Goal: Task Accomplishment & Management: Complete application form

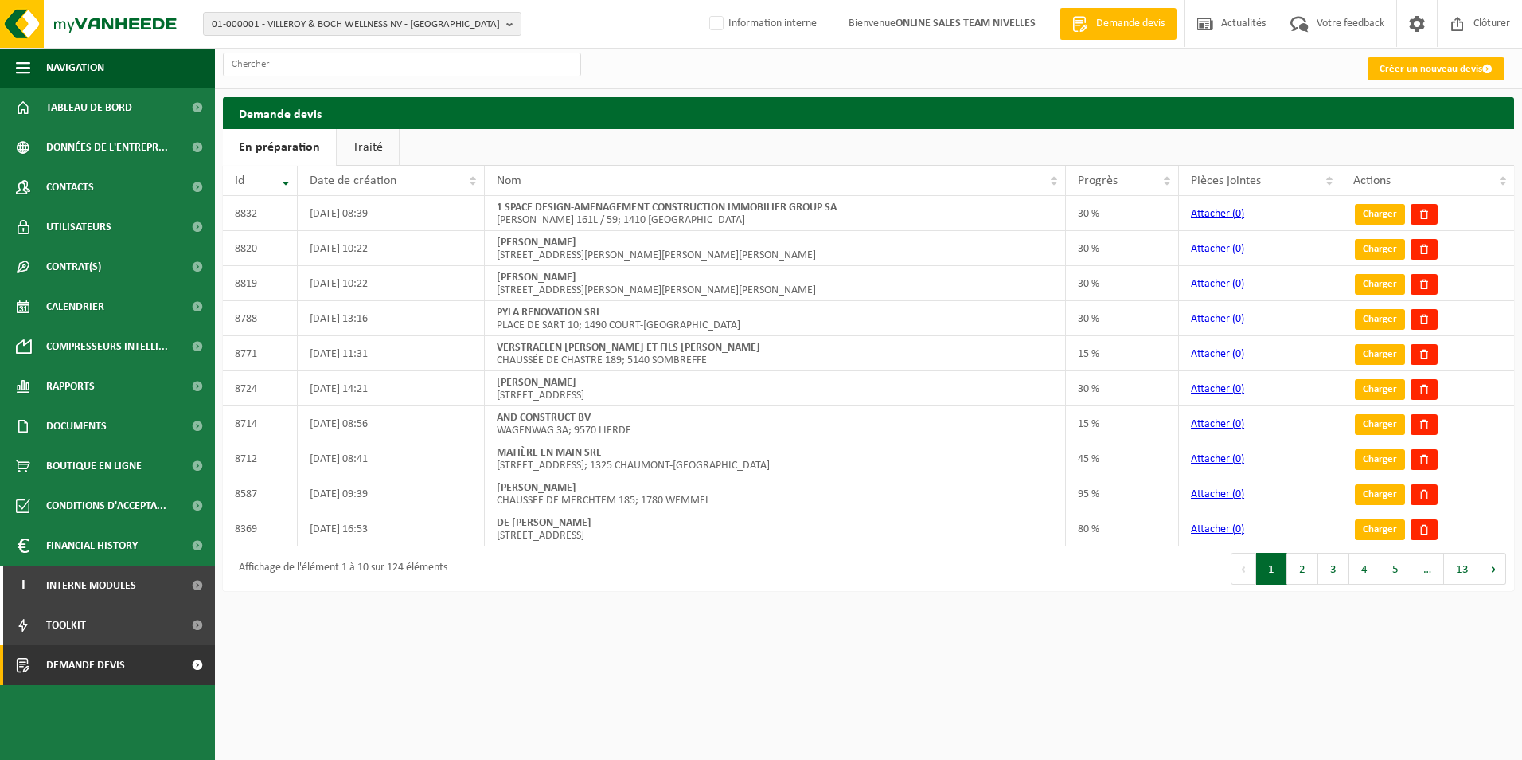
click at [354, 153] on link "Traité" at bounding box center [368, 147] width 62 height 37
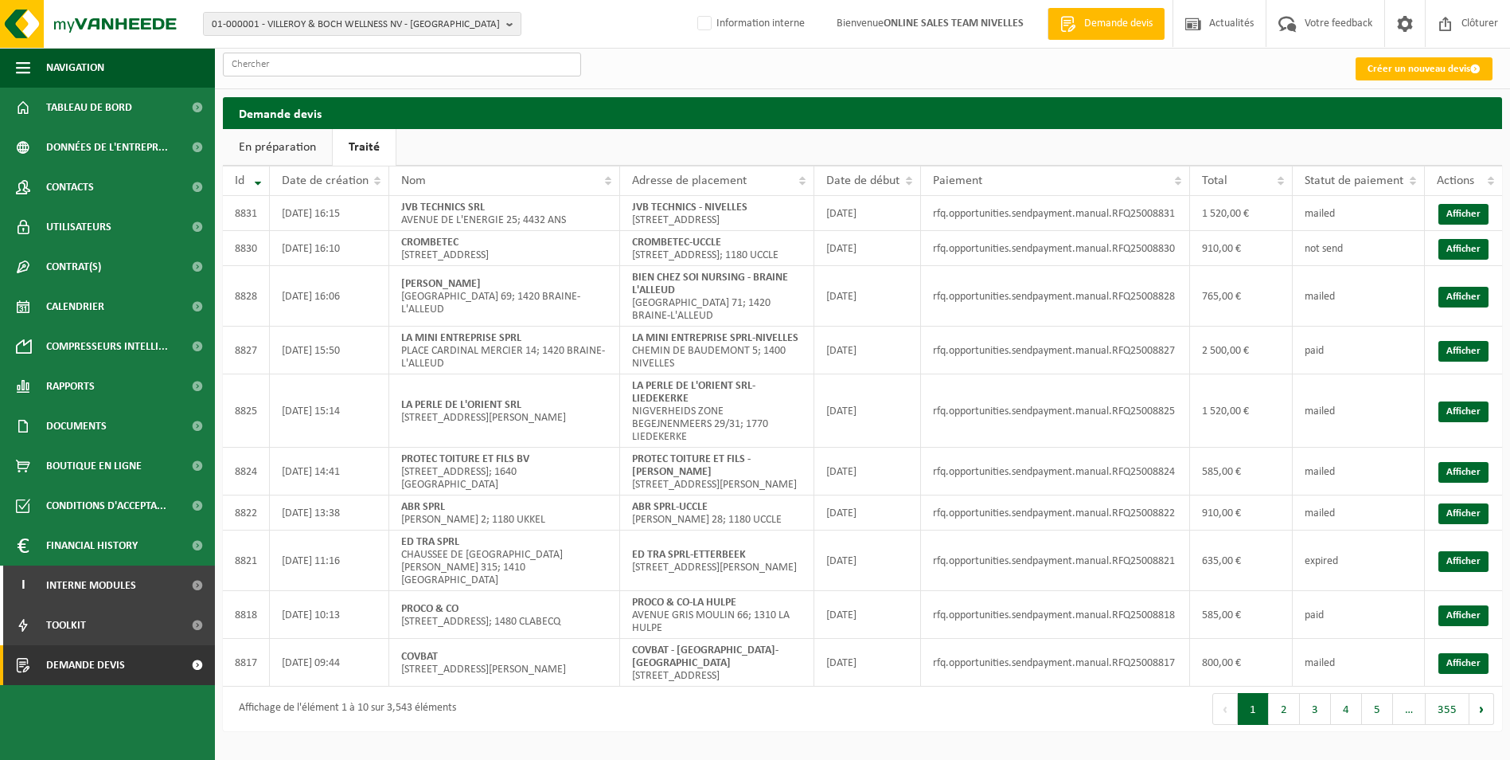
click at [345, 60] on input "text" at bounding box center [402, 65] width 358 height 24
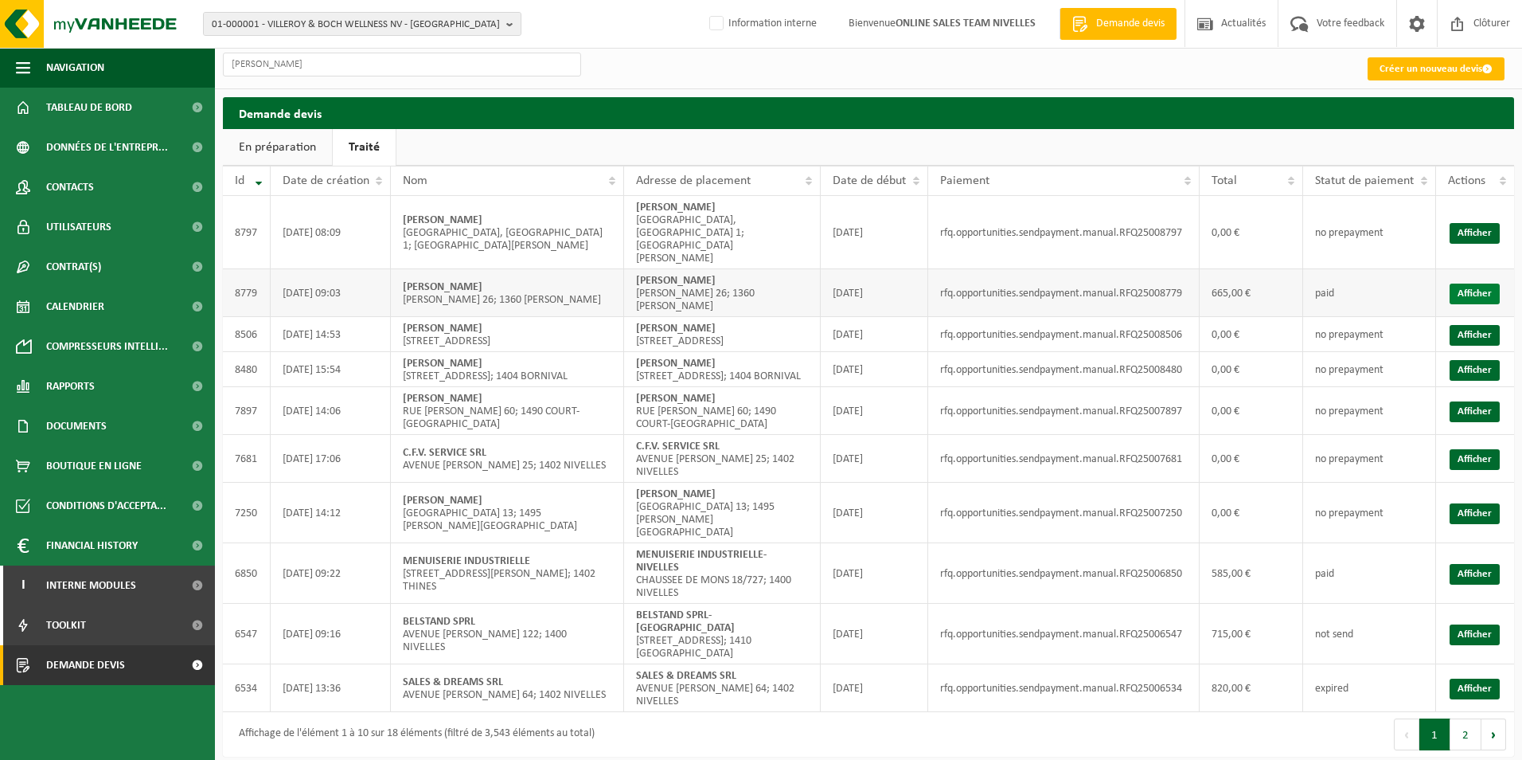
click at [1478, 283] on link "Afficher" at bounding box center [1475, 293] width 50 height 21
click at [347, 70] on input "thomas" at bounding box center [402, 65] width 358 height 24
type input "t"
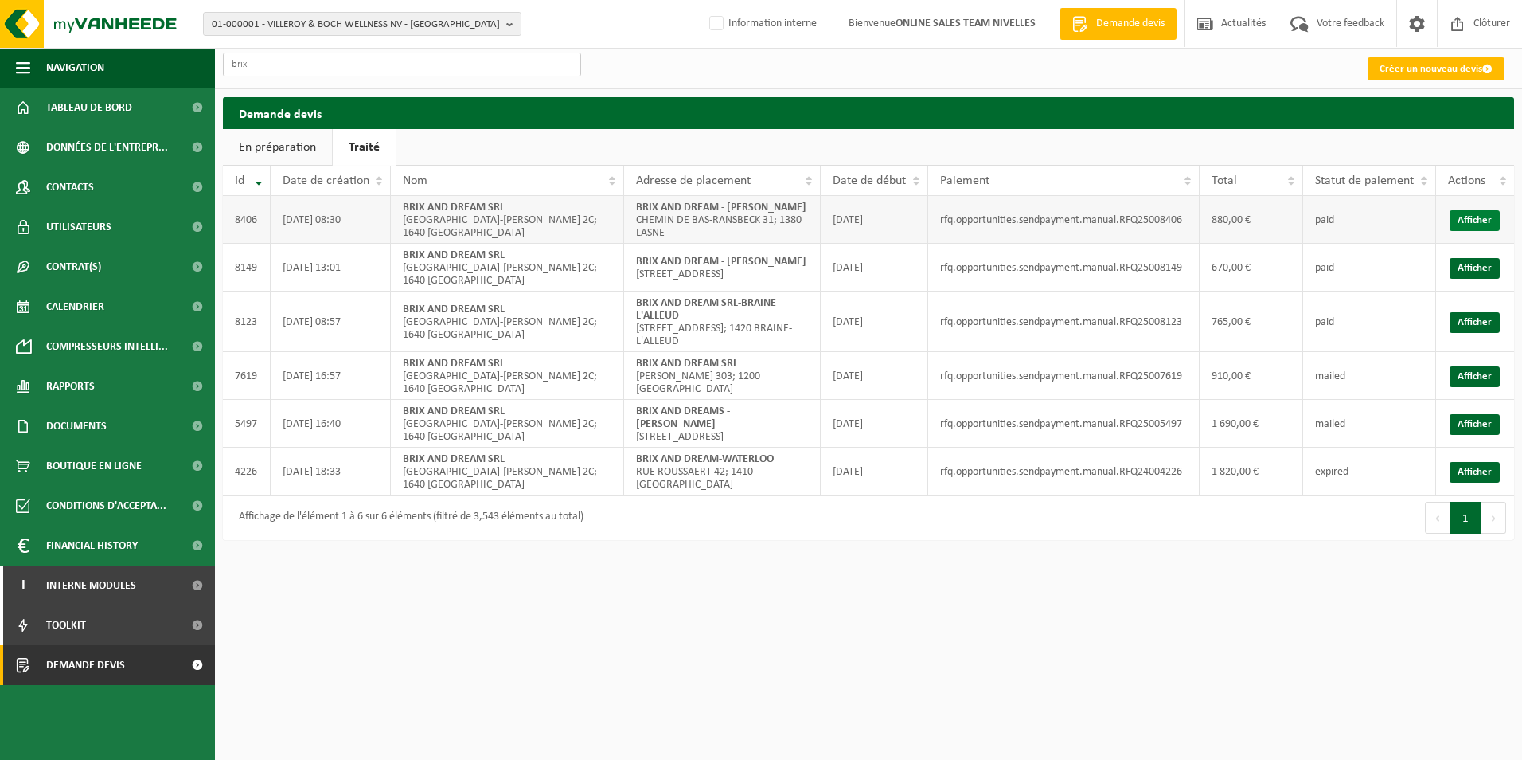
type input "brix"
click at [1480, 223] on link "Afficher" at bounding box center [1475, 220] width 50 height 21
click at [802, 27] on label "Information interne" at bounding box center [761, 24] width 111 height 24
click at [704, 0] on input "Information interne" at bounding box center [703, -1] width 1 height 1
checkbox input "true"
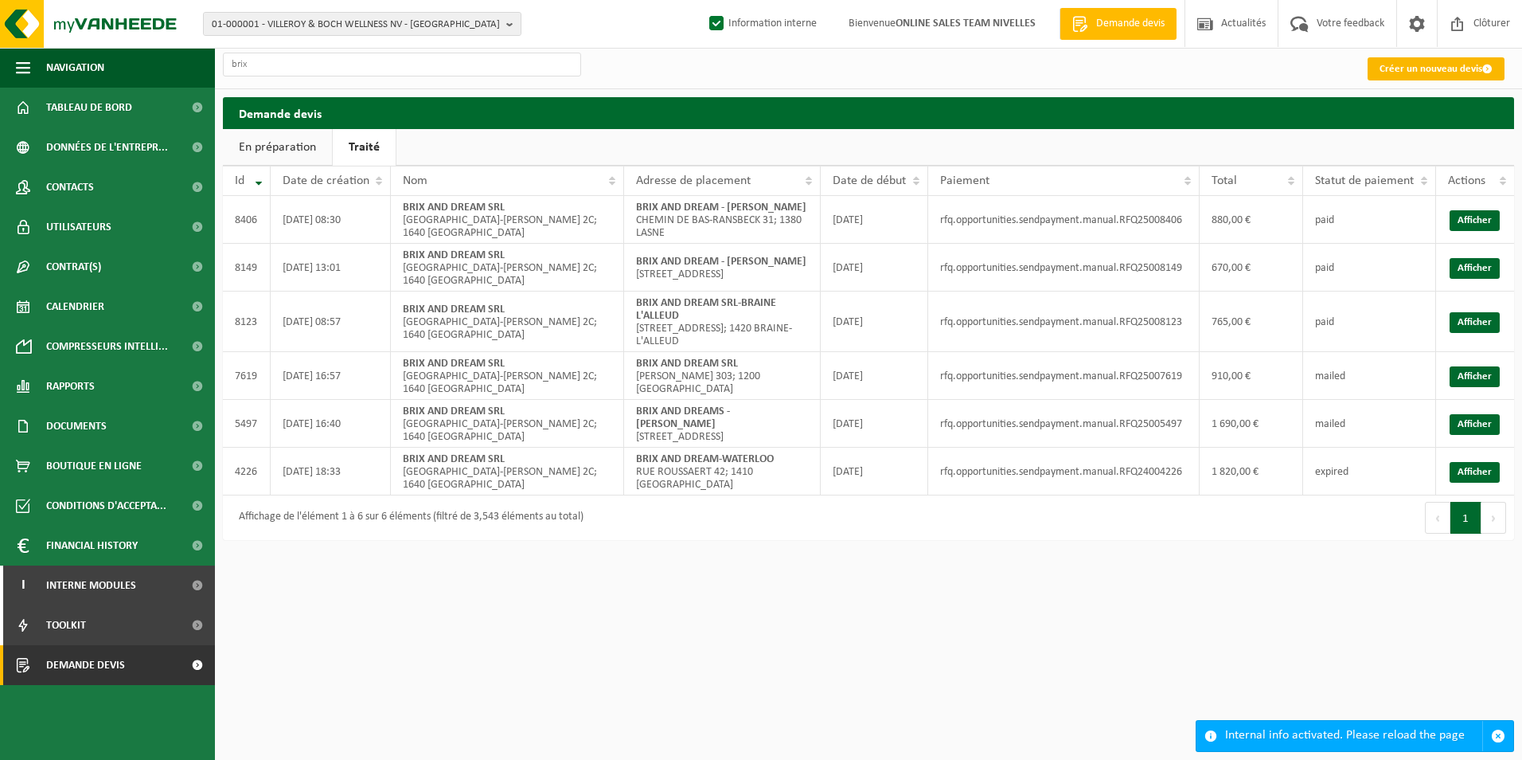
click at [1461, 73] on link "Créer un nouveau devis" at bounding box center [1436, 68] width 137 height 23
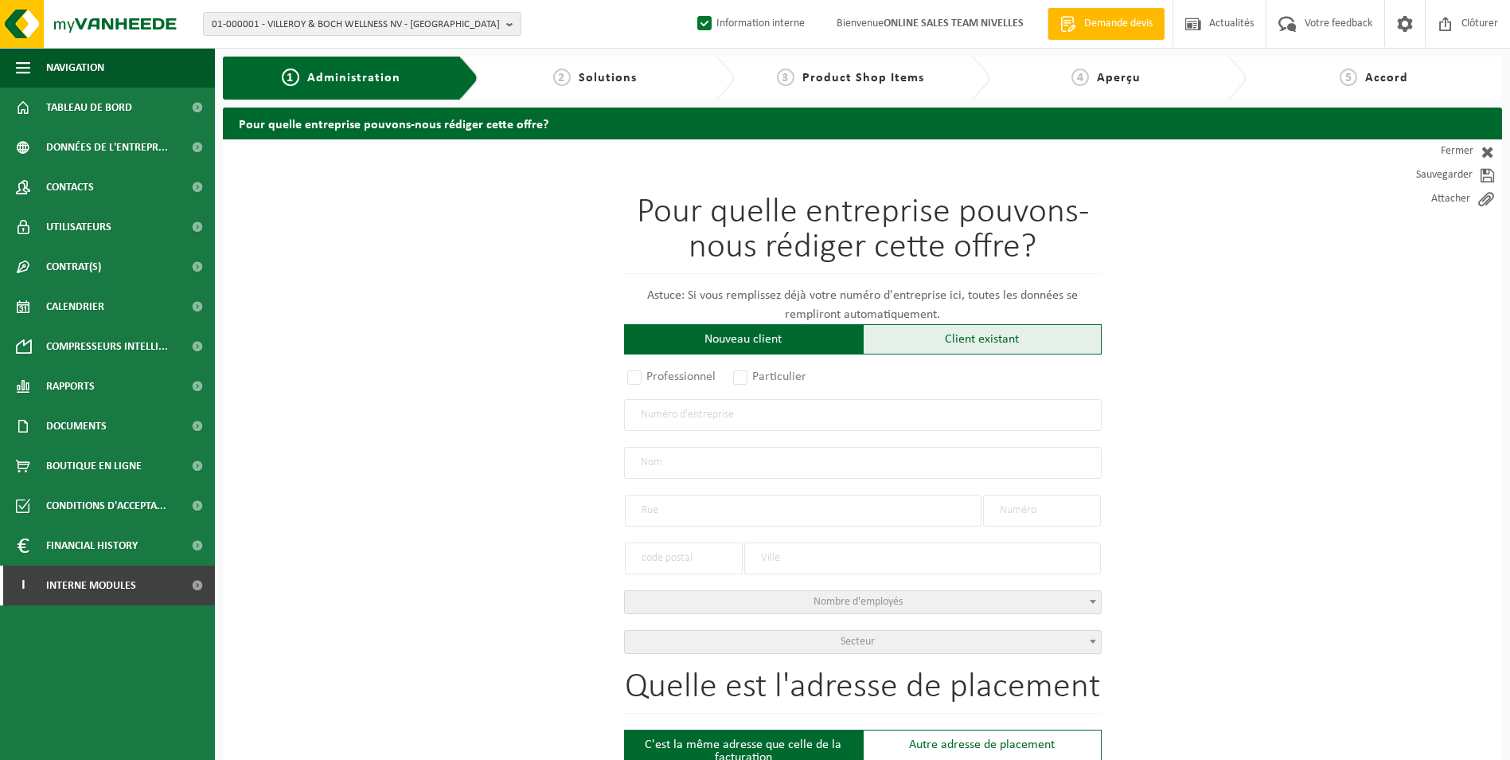
click at [968, 329] on div "Client existant" at bounding box center [982, 339] width 239 height 30
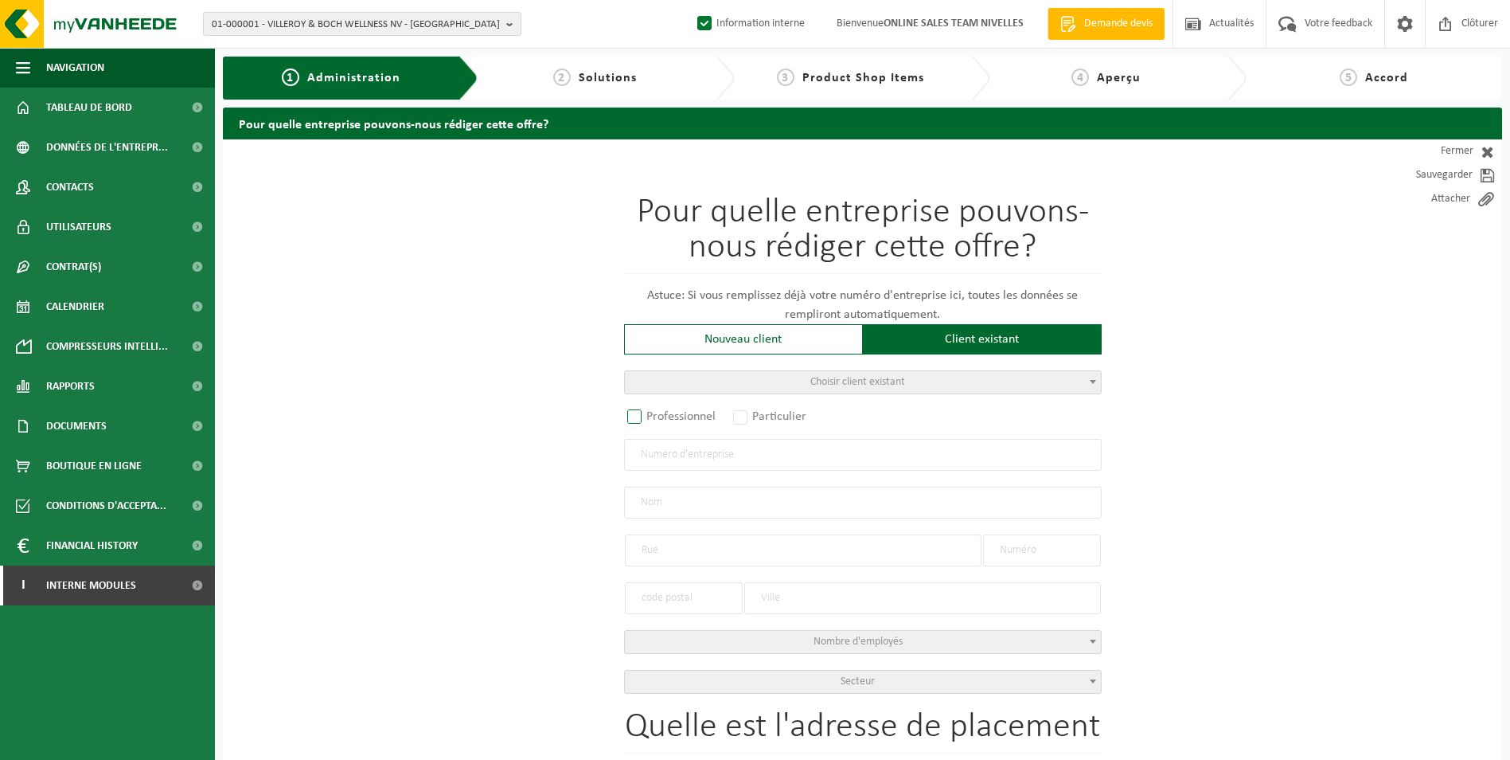
click at [634, 420] on label "Professionnel" at bounding box center [672, 416] width 96 height 22
click at [650, 420] on input "Professionnel" at bounding box center [655, 417] width 10 height 10
radio input "true"
click at [677, 450] on input "text" at bounding box center [863, 455] width 478 height 32
paste input "0777.416.495"
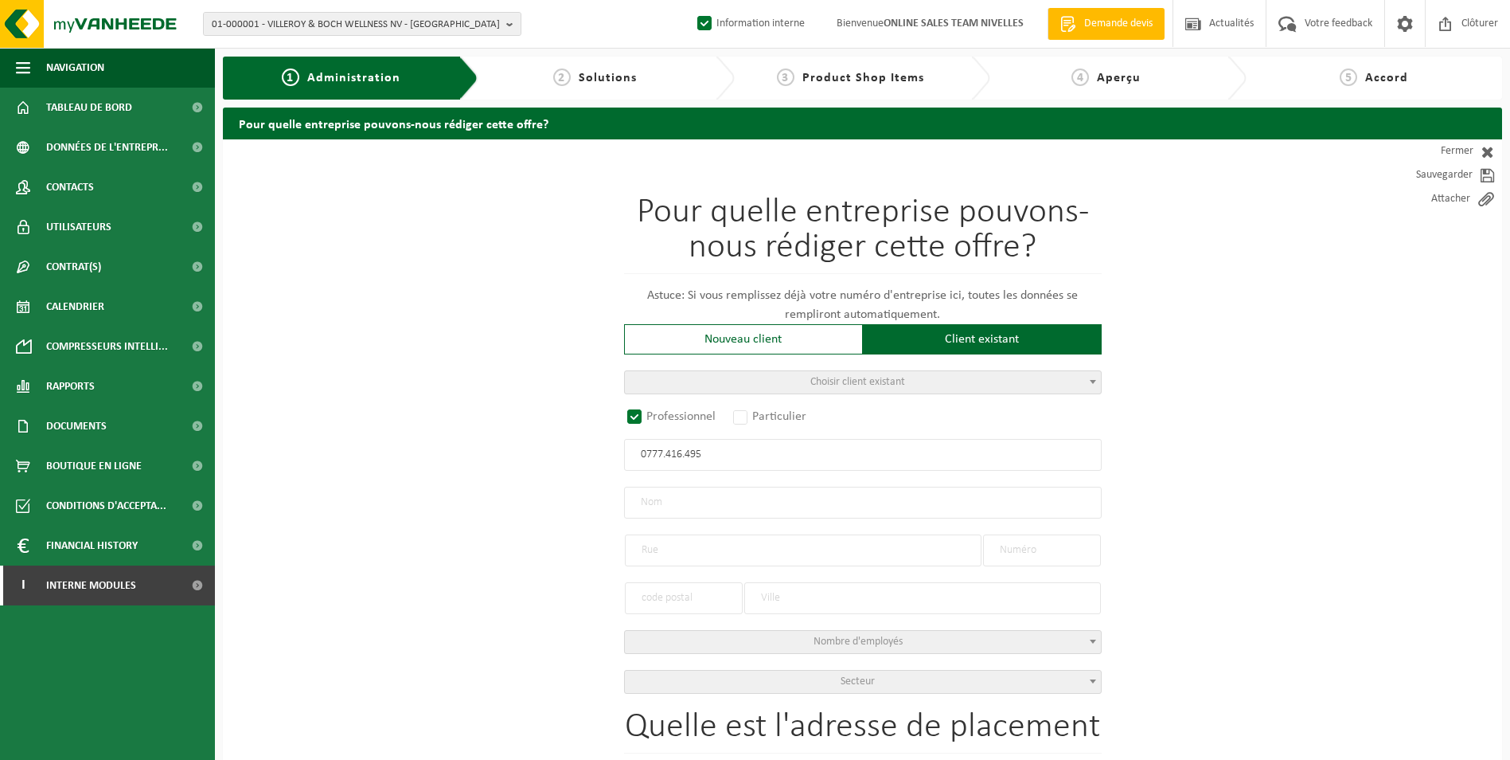
type input "0777.416.495"
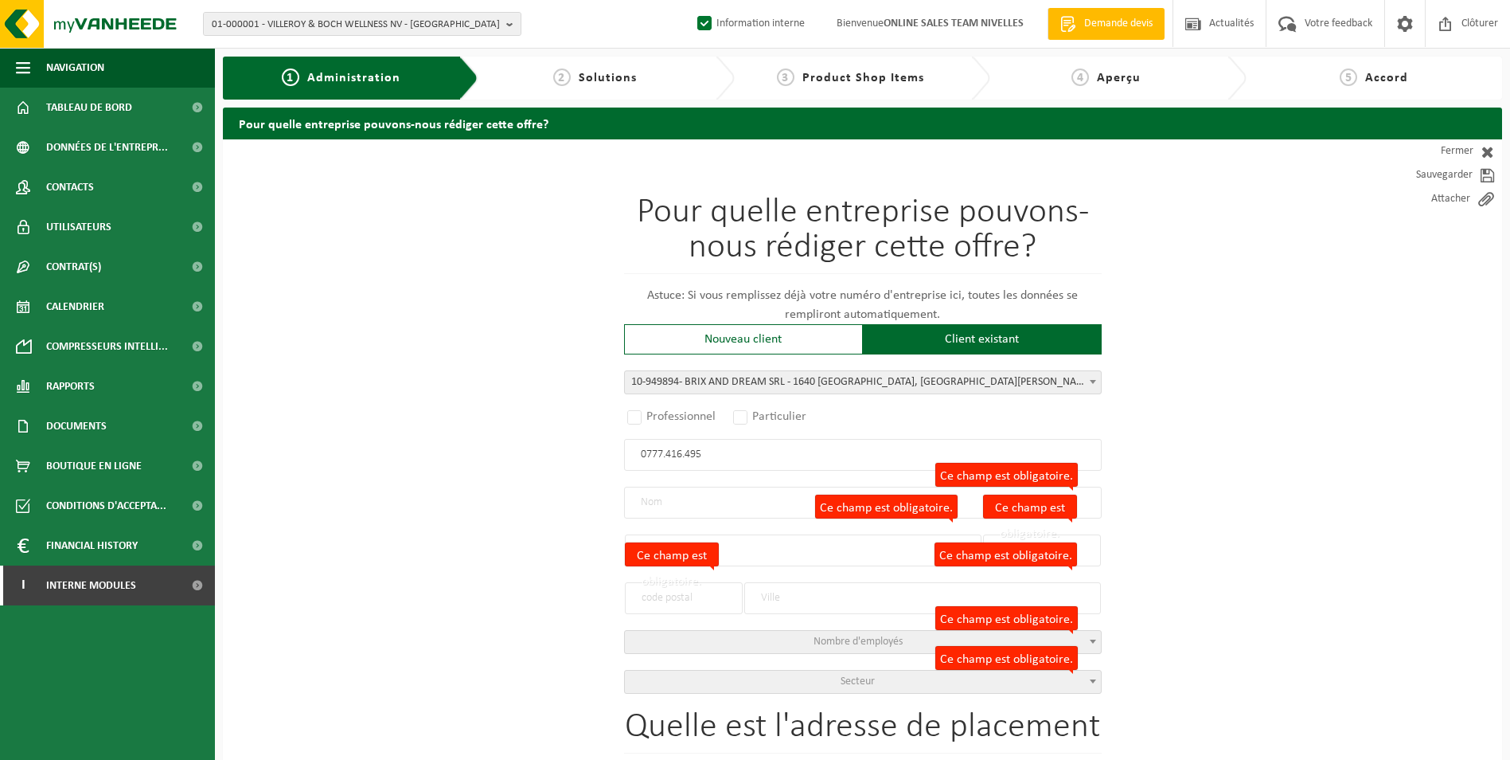
radio input "false"
select select
type input "BRIX AND DREAMS BV"
type input "SINT-THERESIALAAN"
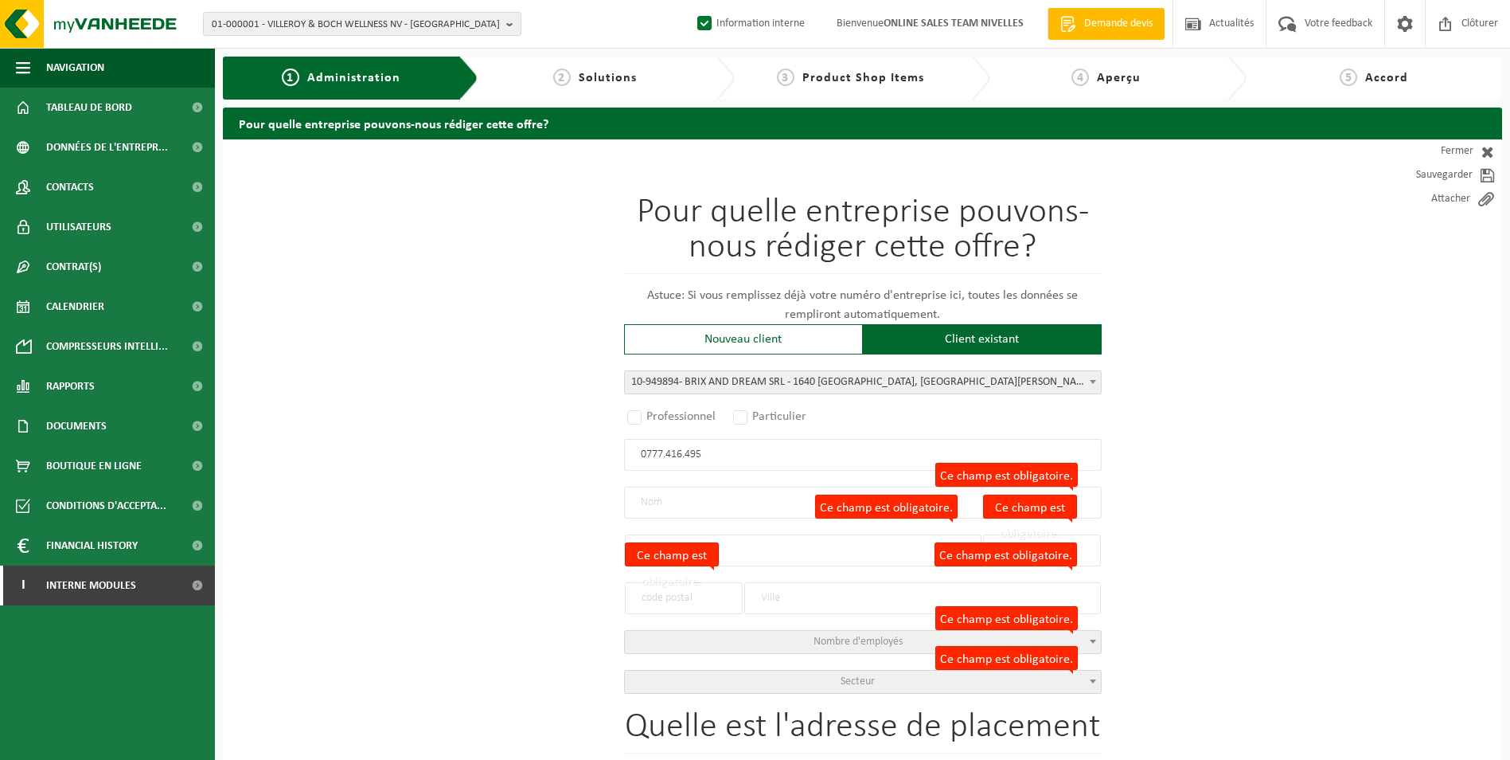
type input "2C"
type input "1640"
type input "SINT-GENESIUS-RODE"
type input "2324625784"
radio input "true"
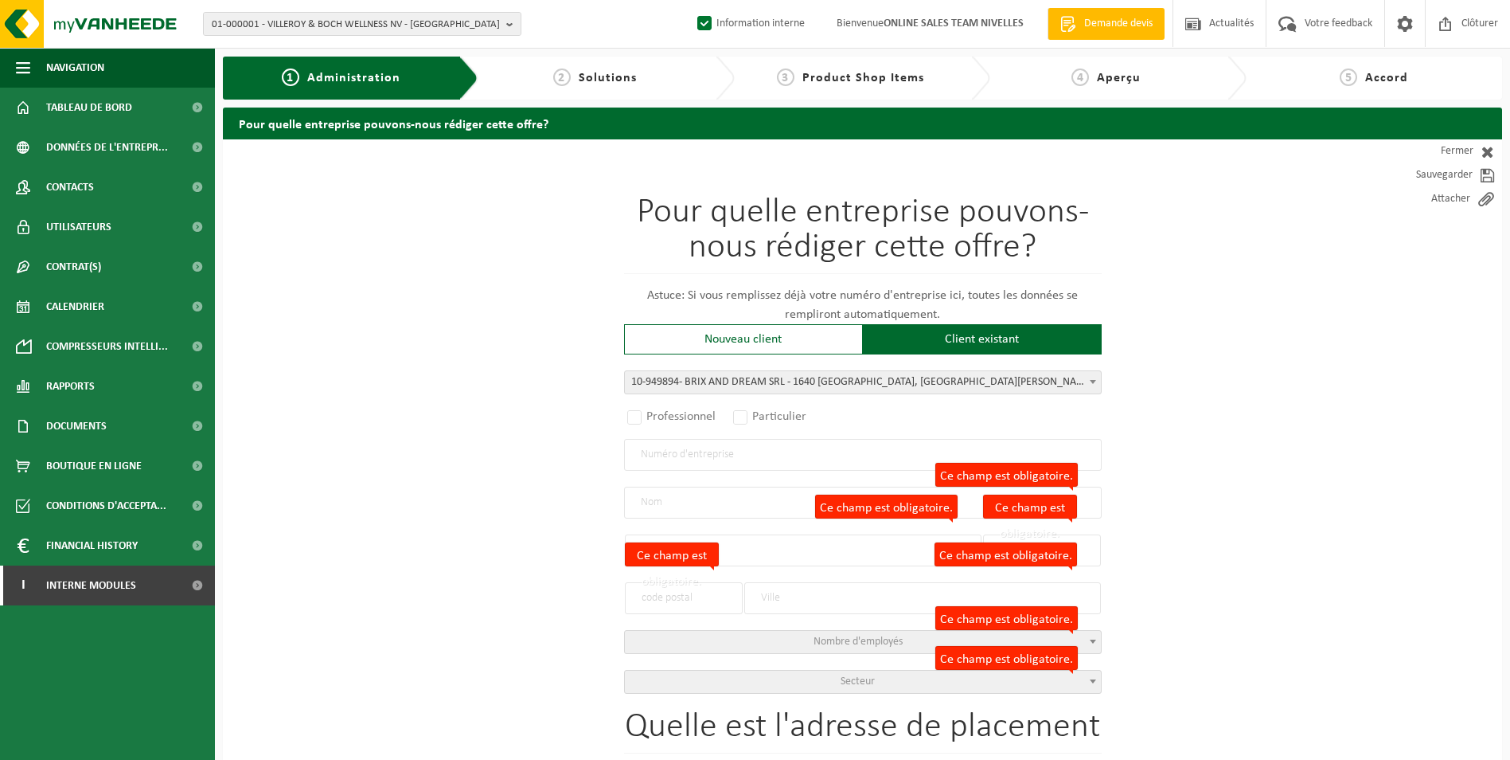
select select "145449"
type input "0777.416.495"
type input "BRIX AND DREAM SRL"
type input "AVENUE SAINTE-THERESE"
type input "2C"
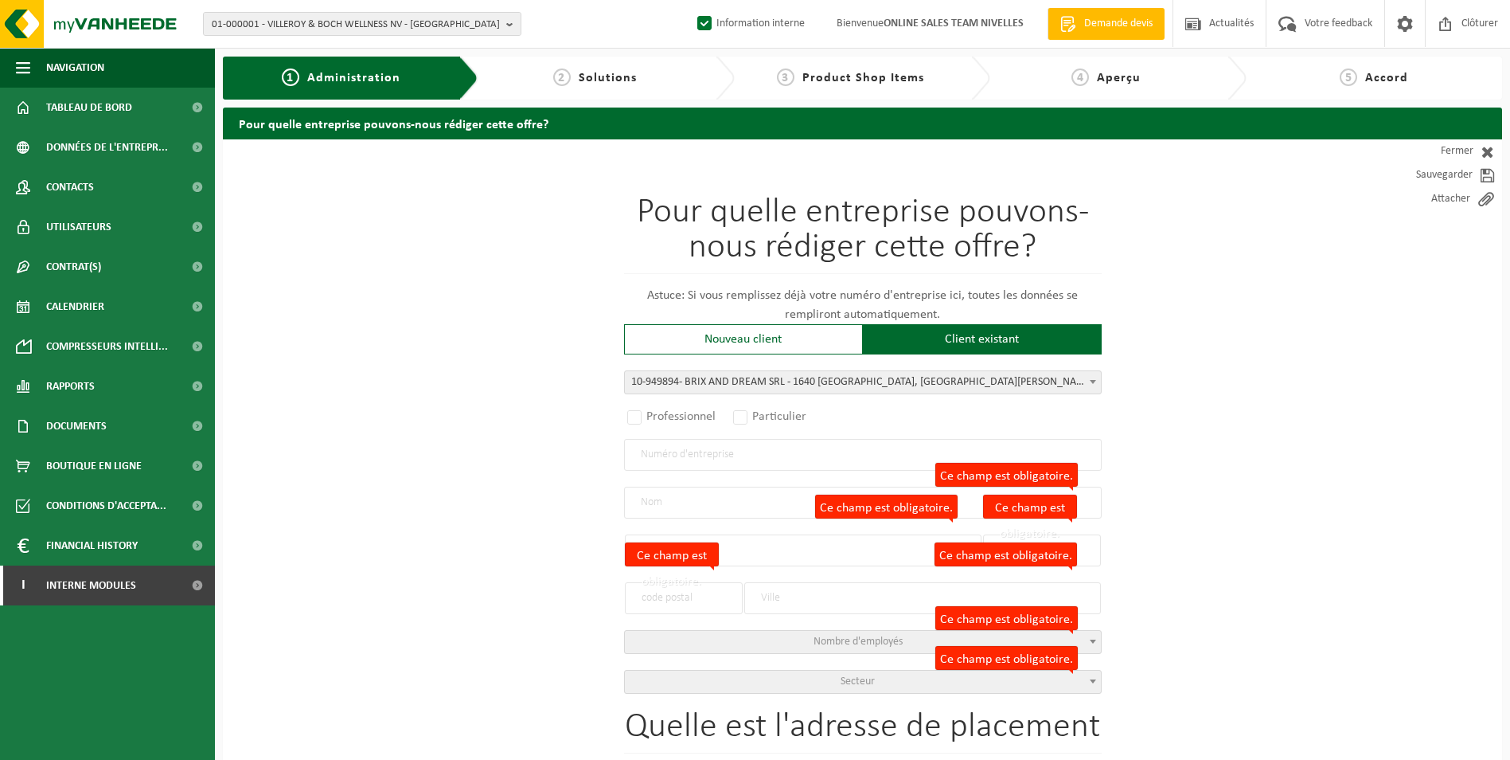
type input "1640"
type input "RHODE-SAINT-GENESE"
select select "11"
type input "BRIX AND DREAM SRL"
type input "AVENUE SAINTE-THERESE"
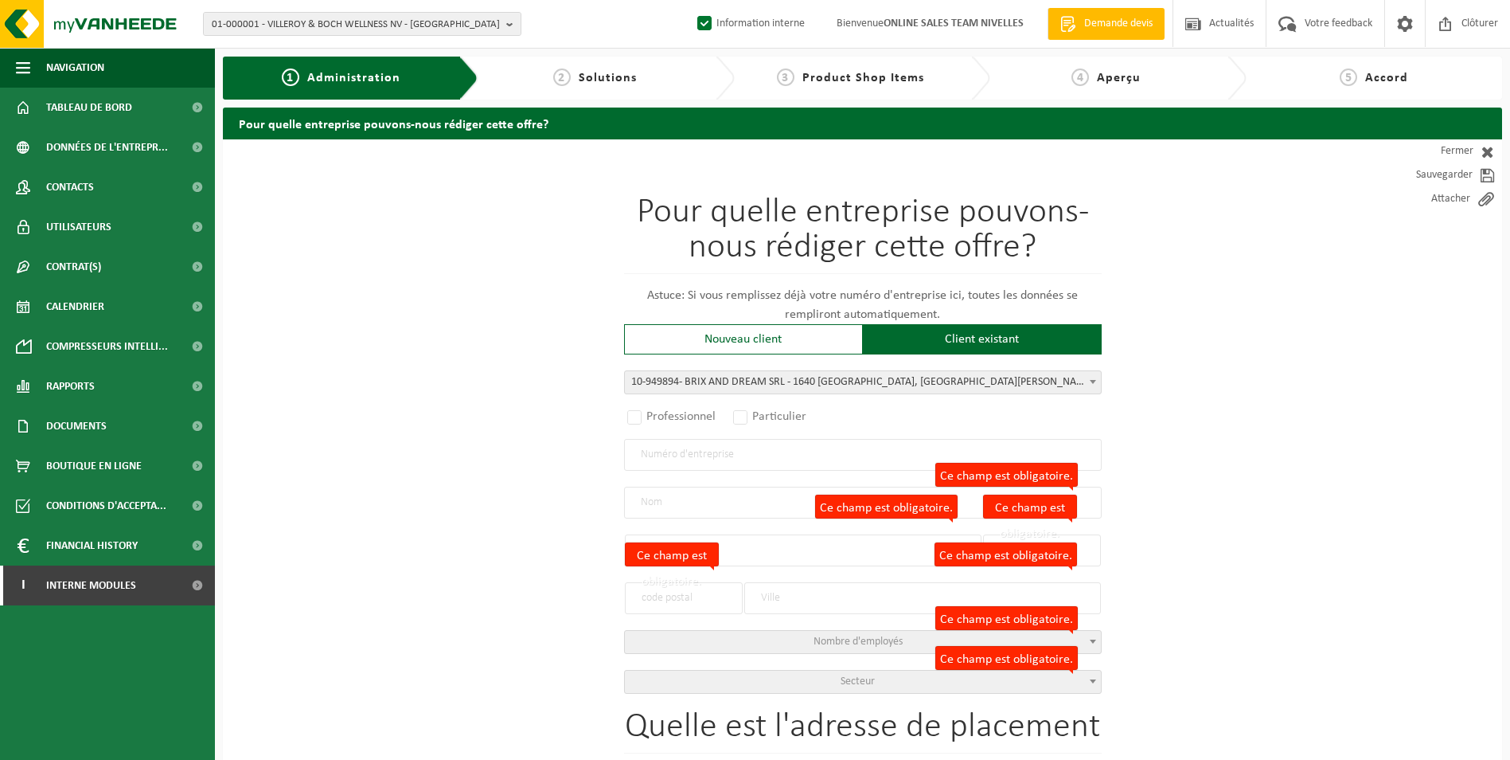
type input "RHODE-SAINT-GENESE"
select select
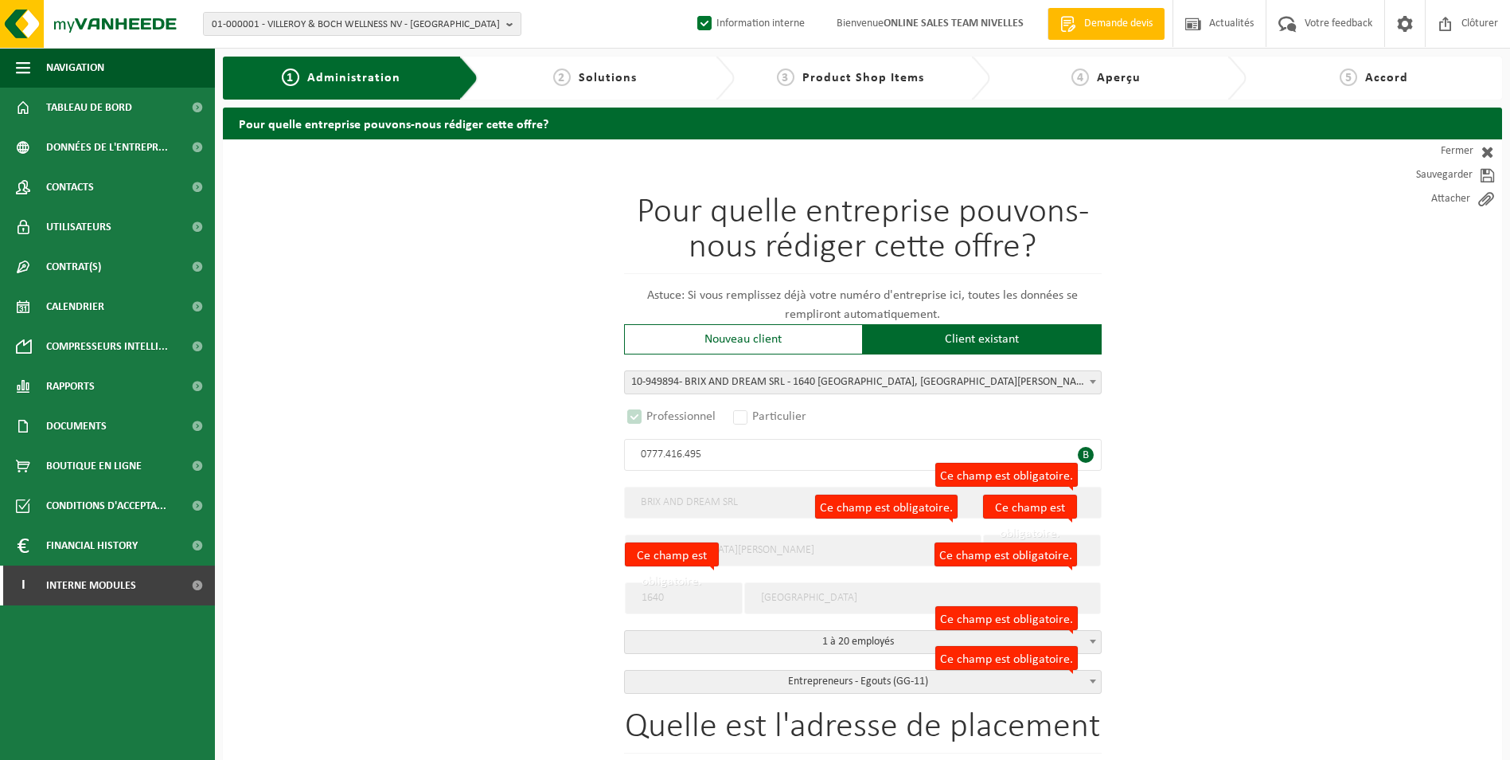
select select "D"
select select
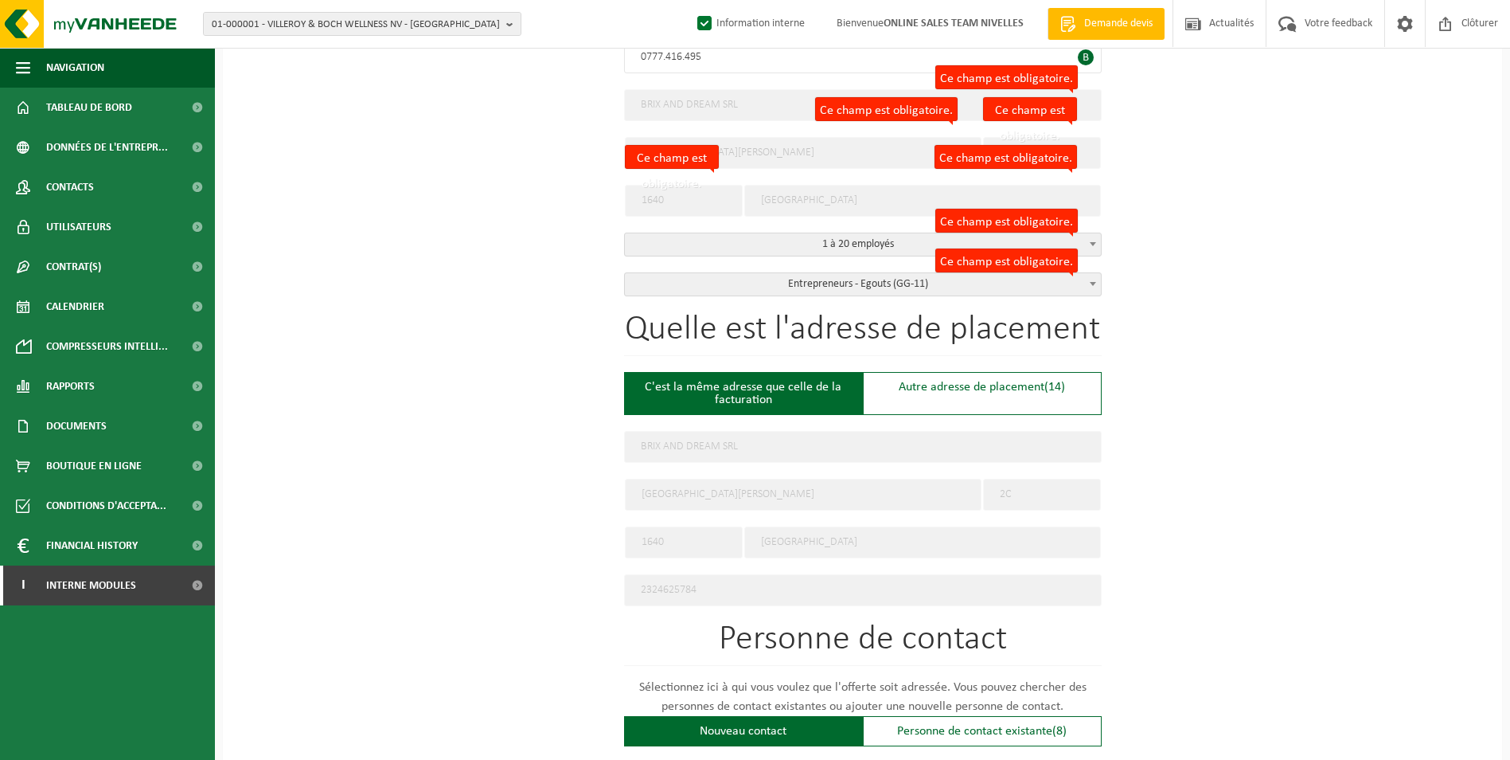
scroll to position [398, 0]
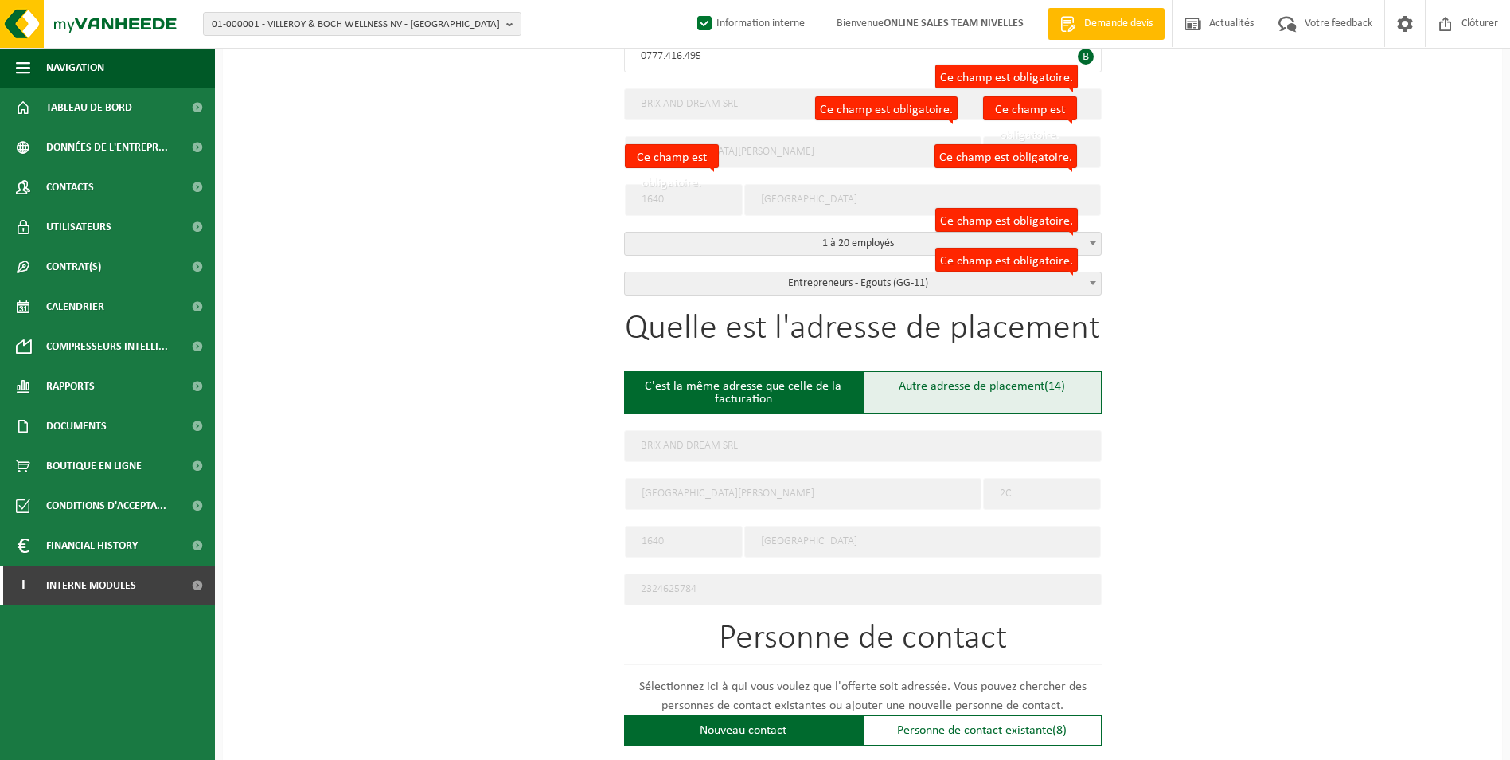
click at [947, 395] on div "Autre adresse de placement (14)" at bounding box center [982, 392] width 239 height 43
type input "Chantier -"
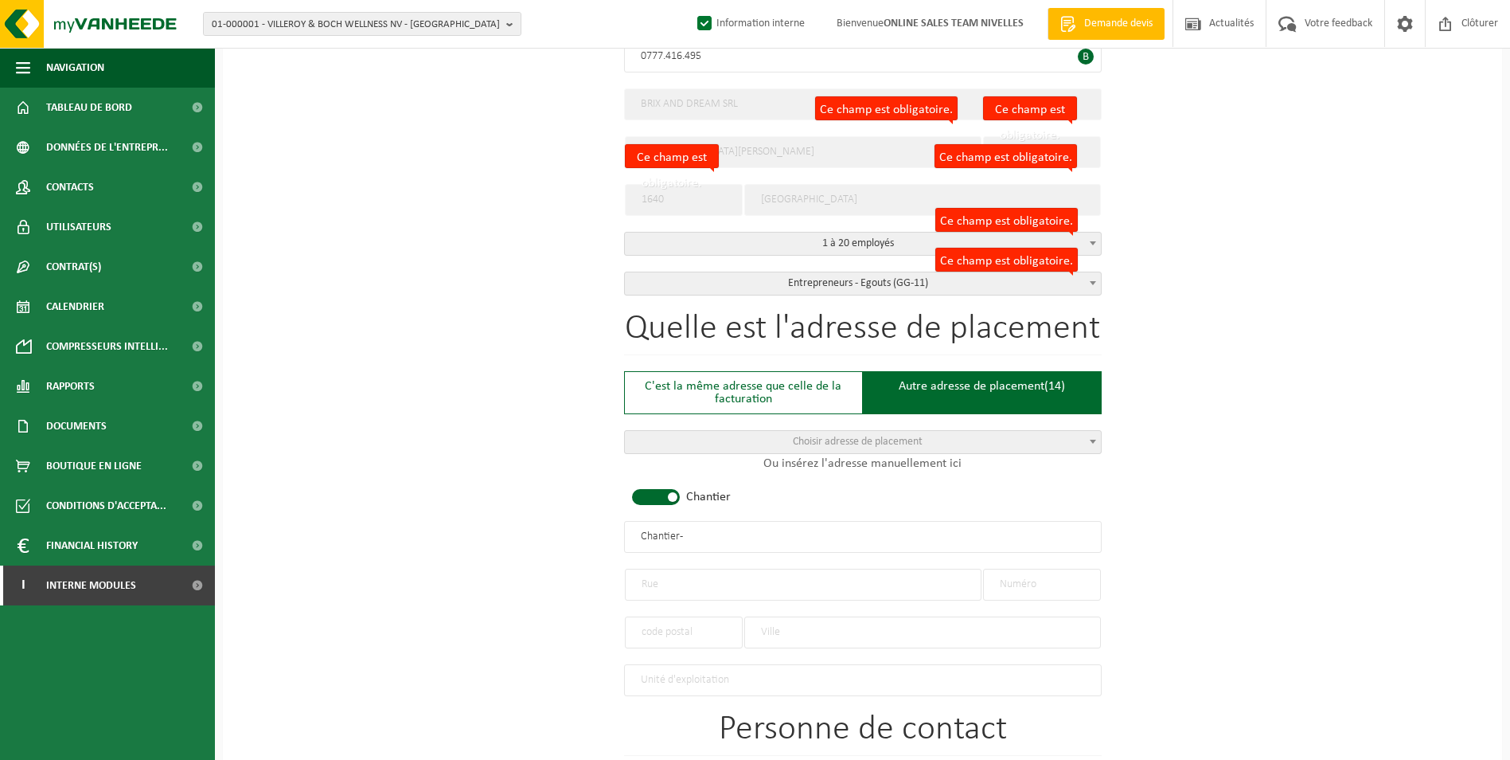
click at [674, 499] on span at bounding box center [656, 497] width 48 height 16
click at [760, 540] on input "text" at bounding box center [863, 537] width 478 height 32
type input "BRIX AND DREAM SRL-WATERLOO"
click at [723, 572] on input "text" at bounding box center [803, 584] width 357 height 32
type input "AVENUE DE L4AUTOMNE"
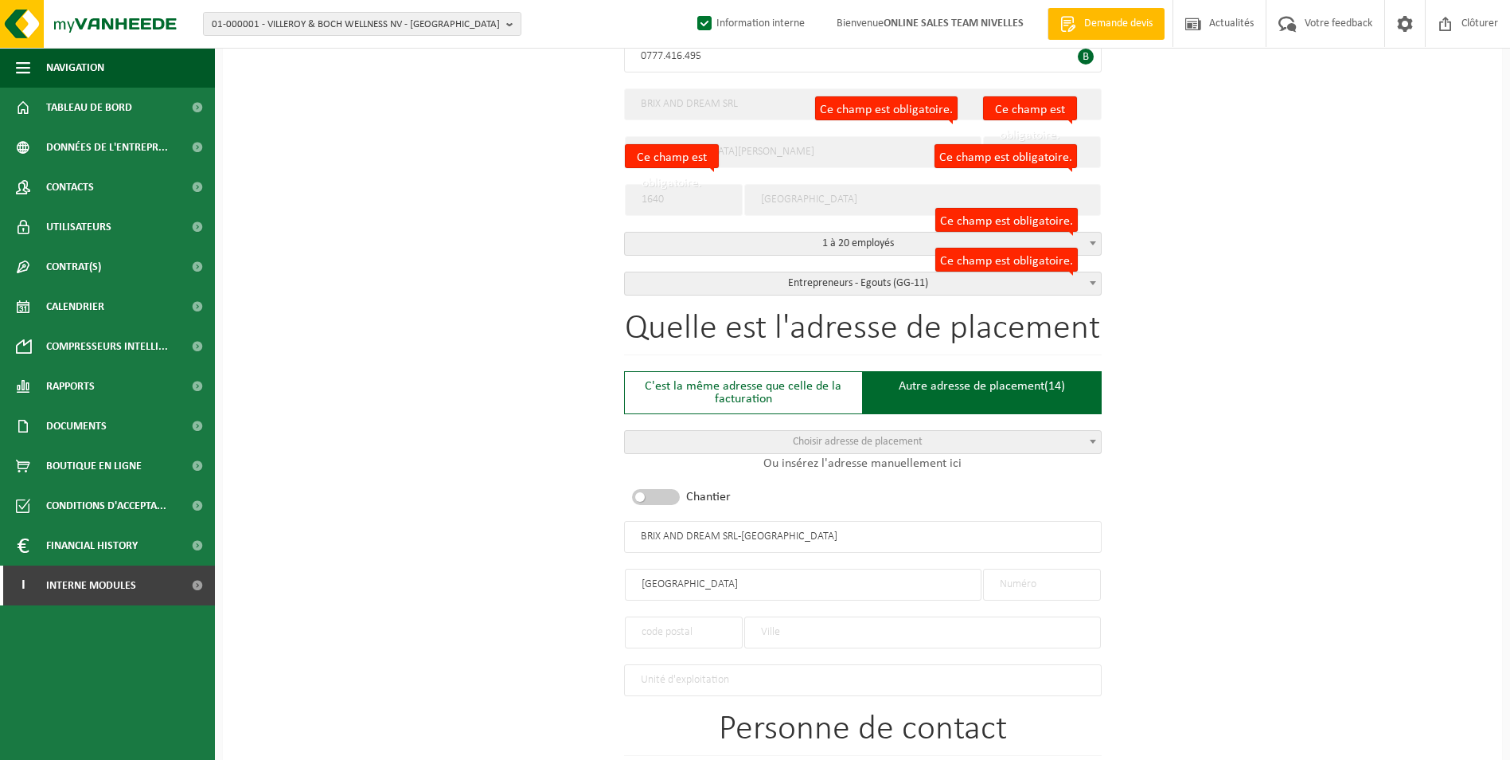
click at [1045, 587] on input "text" at bounding box center [1042, 584] width 118 height 32
type input "37"
click at [875, 635] on input "text" at bounding box center [922, 632] width 357 height 32
click at [707, 581] on input "AVENUE DE L4AUTOMNE" at bounding box center [803, 584] width 357 height 32
type input "AVENUE DE L'AUTOMNE"
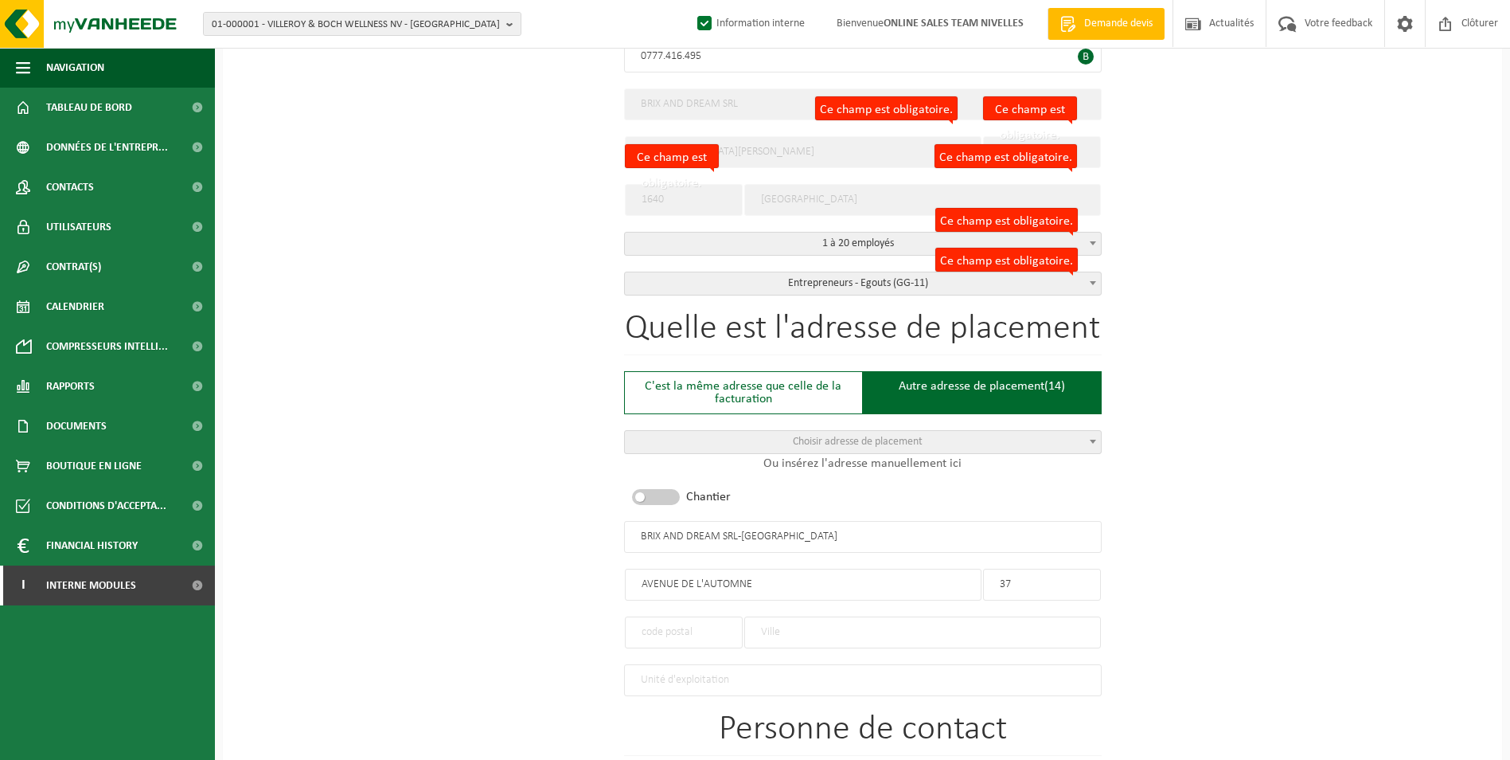
click at [788, 639] on input "text" at bounding box center [922, 632] width 357 height 32
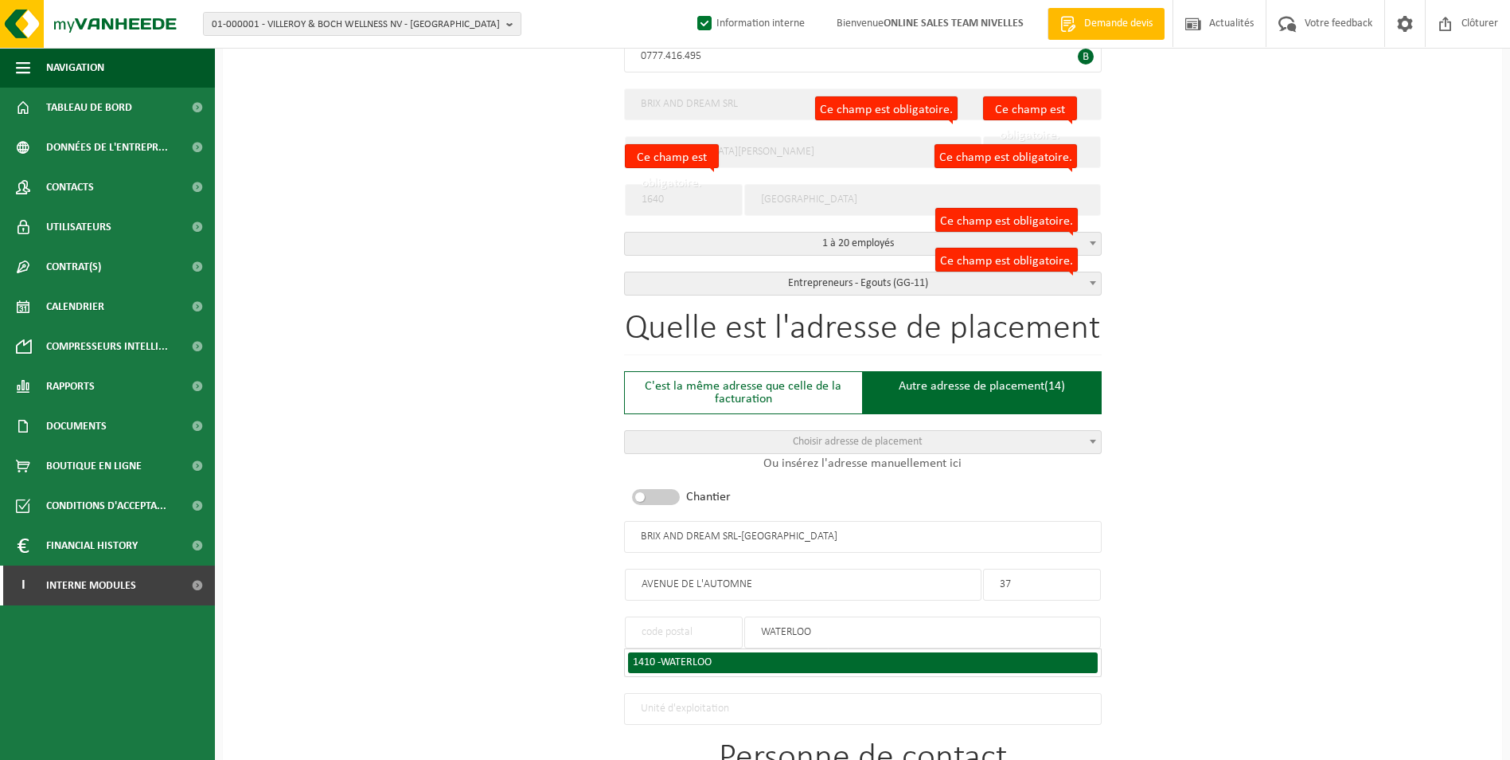
type input "WATERLOO"
click at [763, 663] on li "1410 - WATERLOO" at bounding box center [863, 662] width 470 height 21
click at [764, 658] on div "1410 - WATERLOO" at bounding box center [863, 662] width 460 height 11
type input "1410"
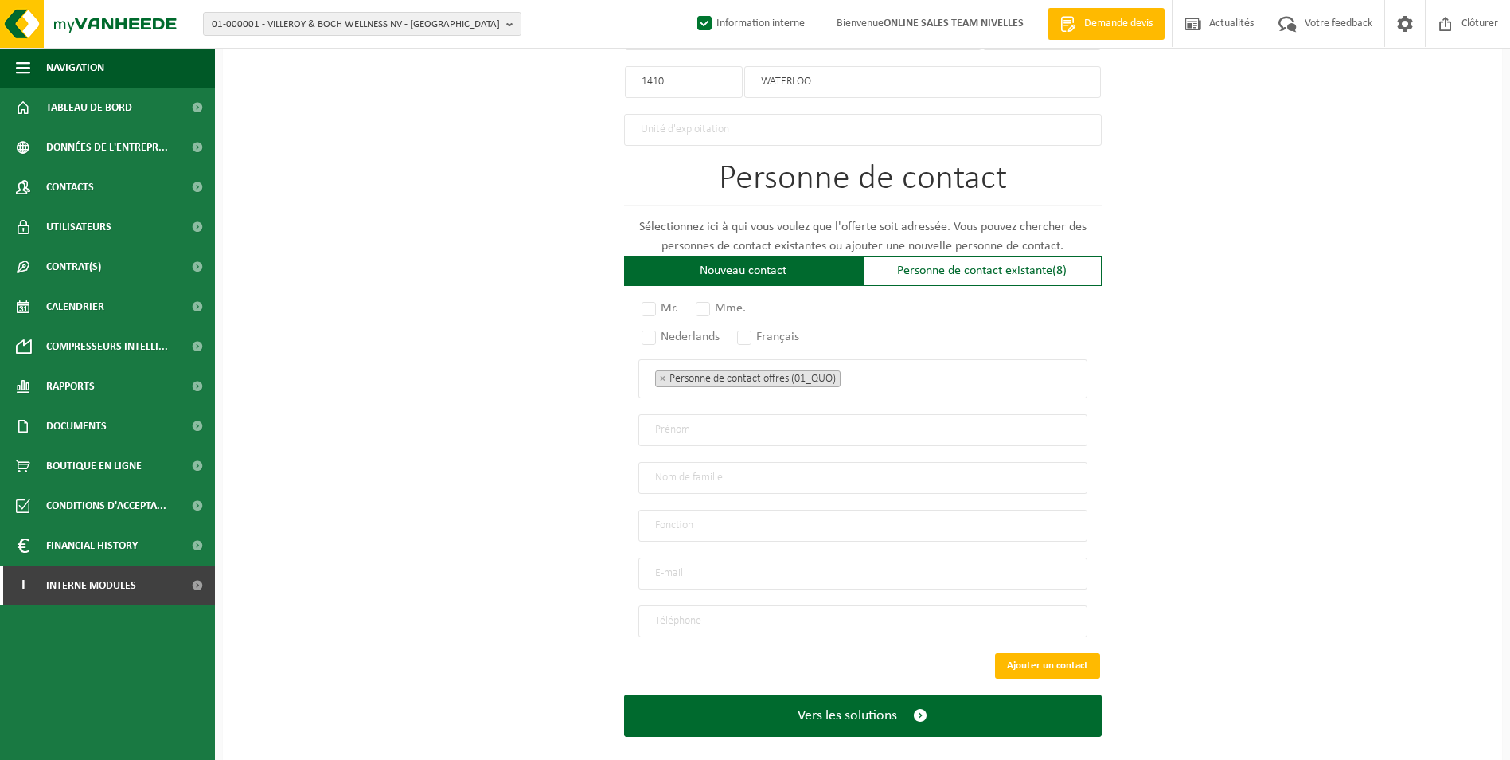
scroll to position [961, 0]
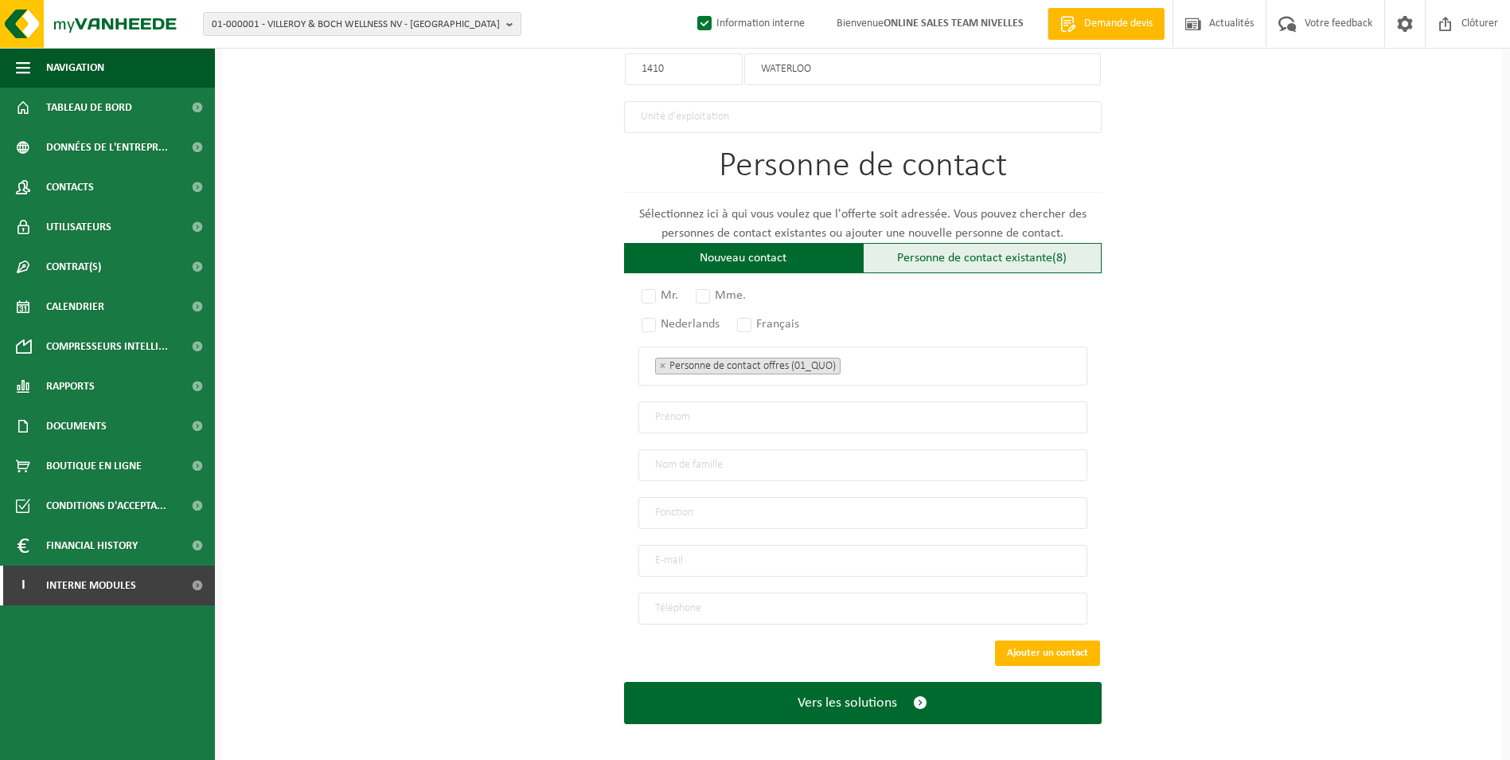
click at [1004, 251] on div "Personne de contact existante (8)" at bounding box center [982, 258] width 239 height 30
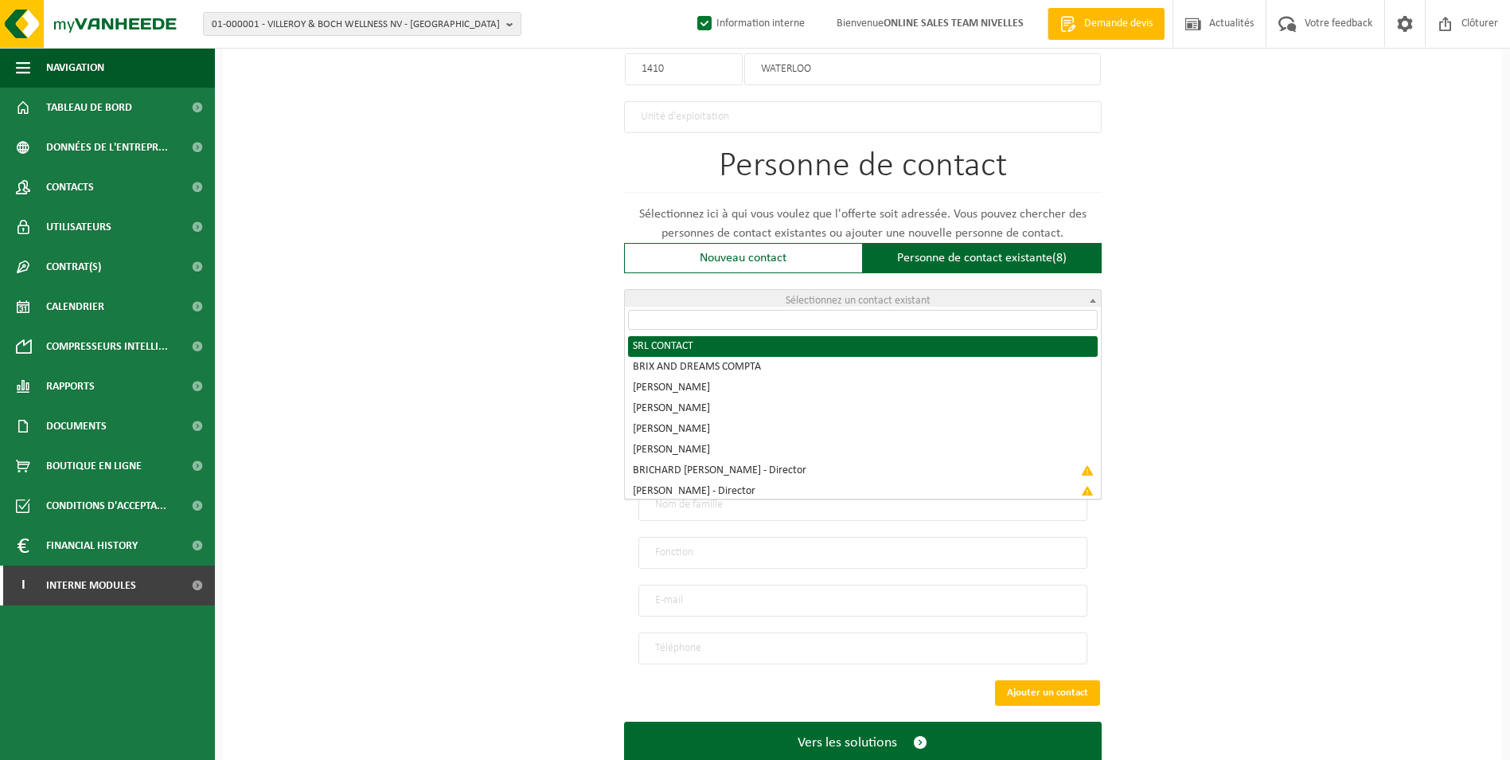
click at [947, 290] on span "Sélectionnez un contact existant" at bounding box center [863, 301] width 476 height 22
radio input "true"
select select "{"code":"10-949895","firstname":"CONTACT","surname":"SRL","gender":"Unknown","p…"
type input "CONTACT"
type input "SRL"
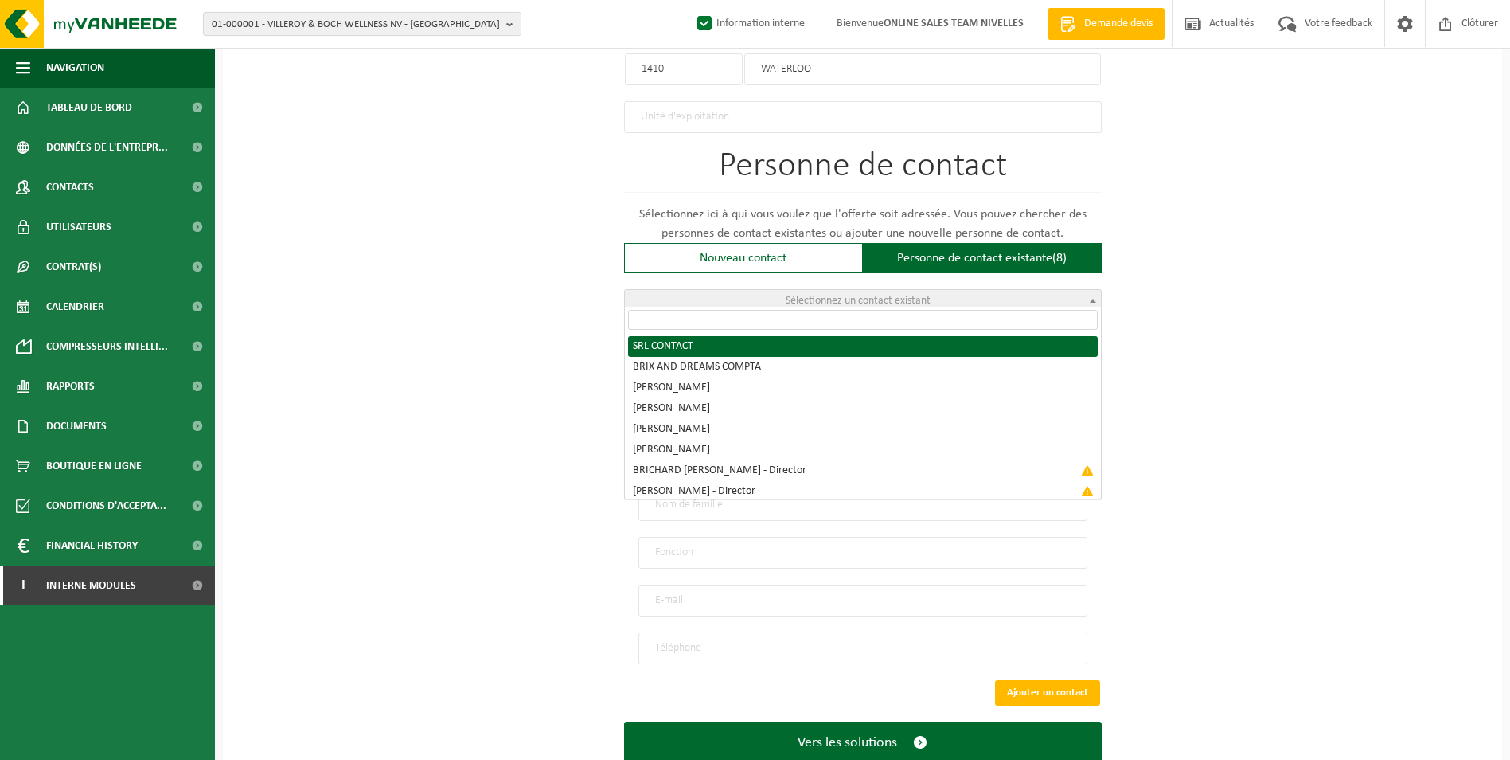
type input "infobrixanddreams@gmail.com"
type input "0467/68 05 47"
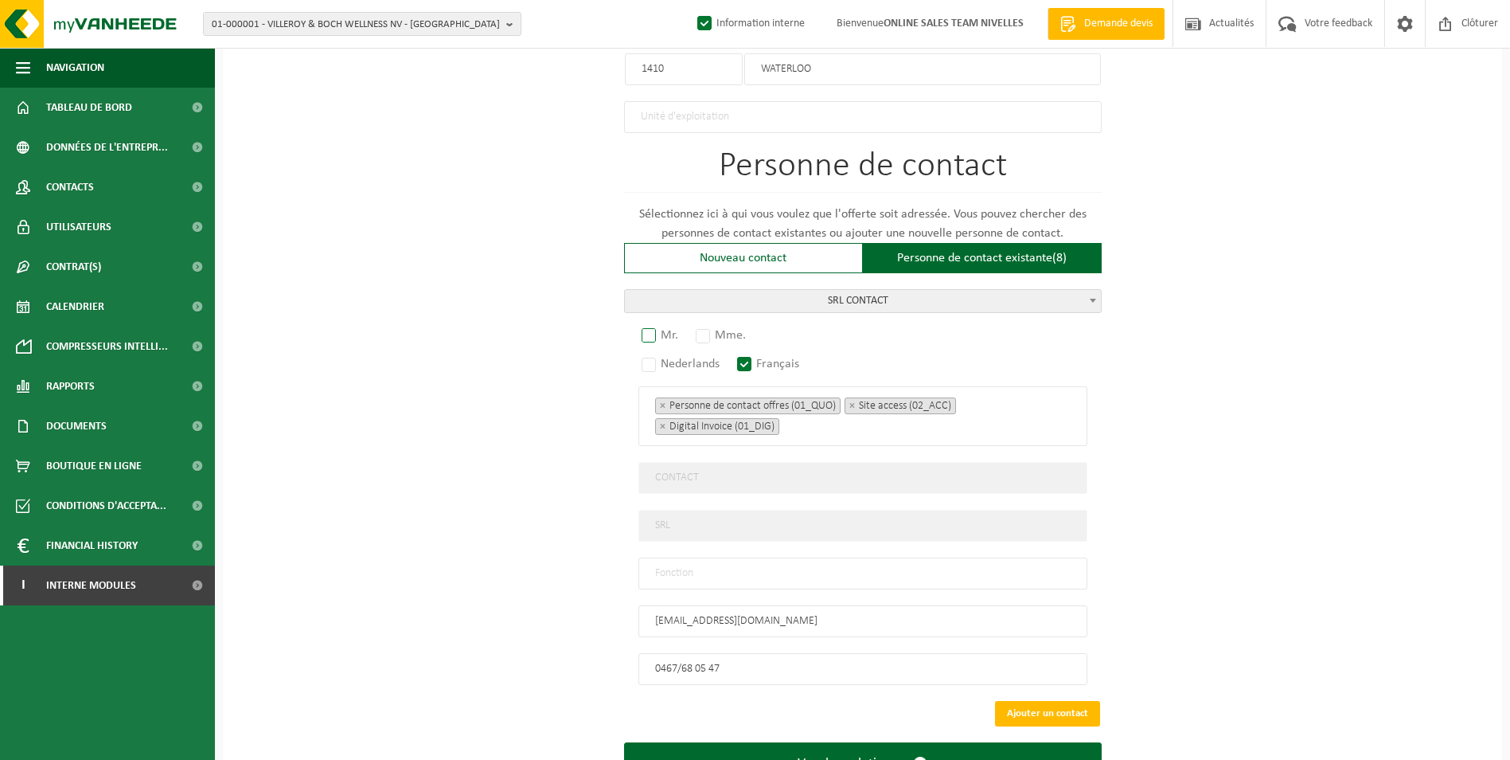
click at [652, 330] on label "Mr." at bounding box center [661, 335] width 45 height 22
radio input "true"
click at [689, 559] on input "text" at bounding box center [863, 573] width 449 height 32
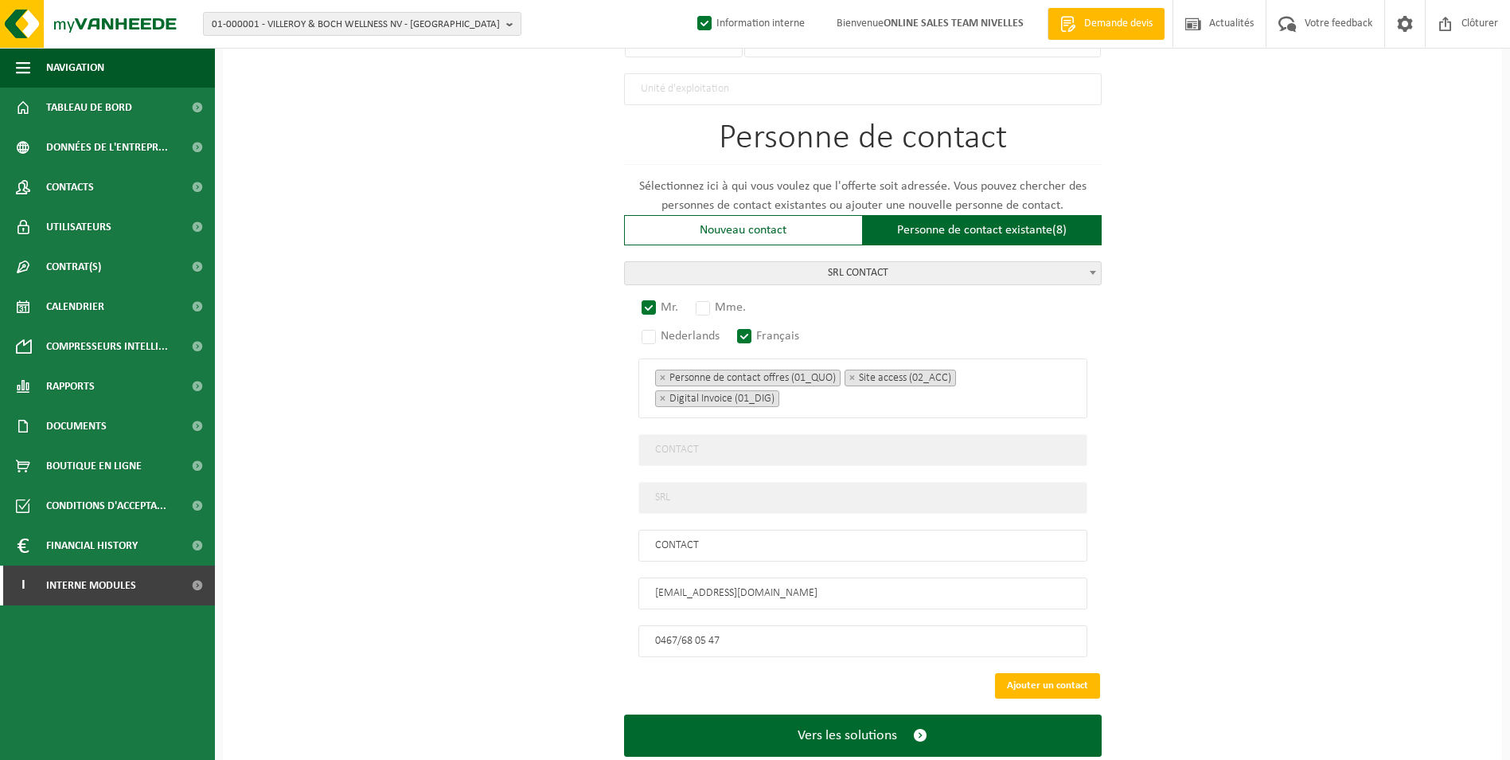
scroll to position [1021, 0]
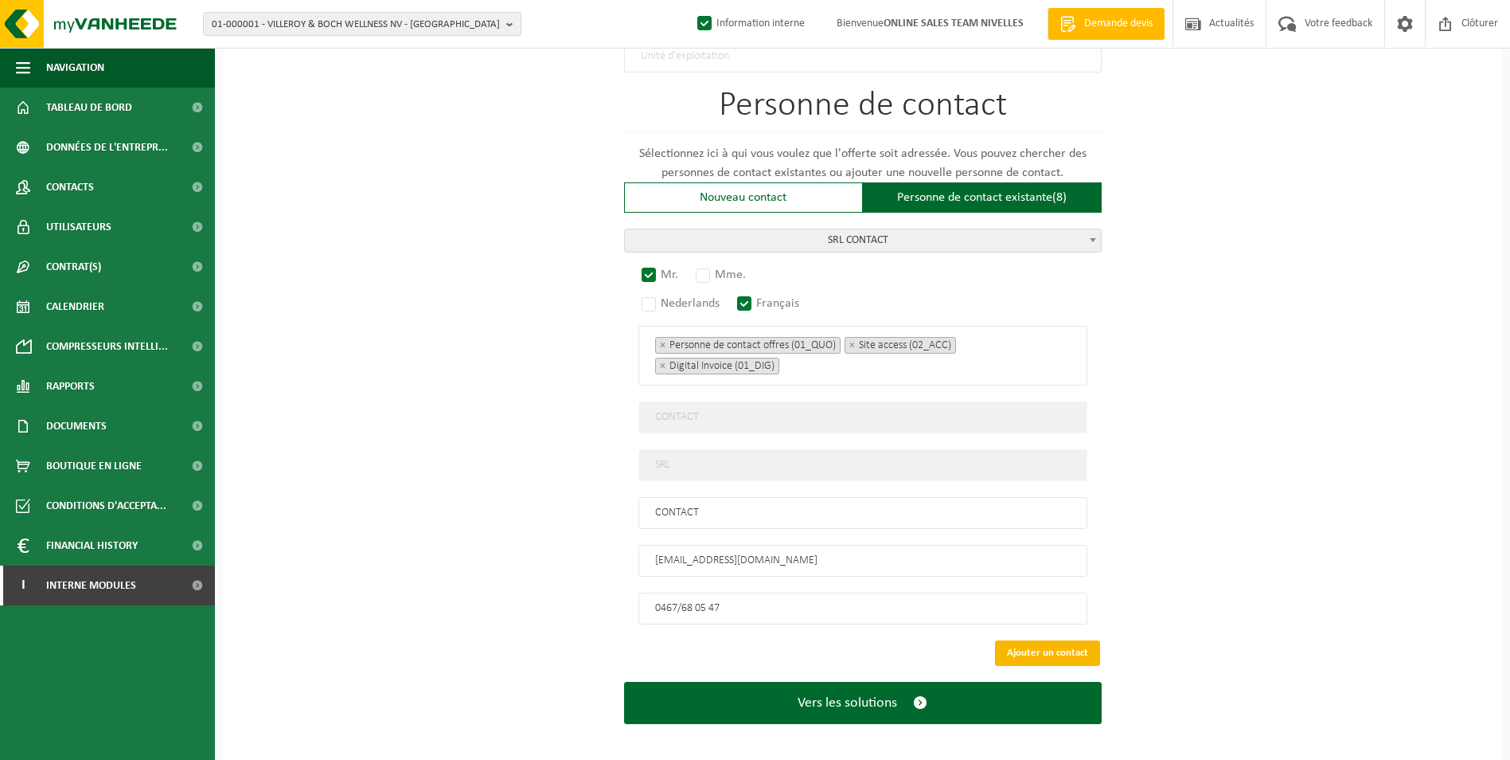
type input "CONTACT"
click at [1024, 640] on button "Ajouter un contact" at bounding box center [1047, 652] width 105 height 25
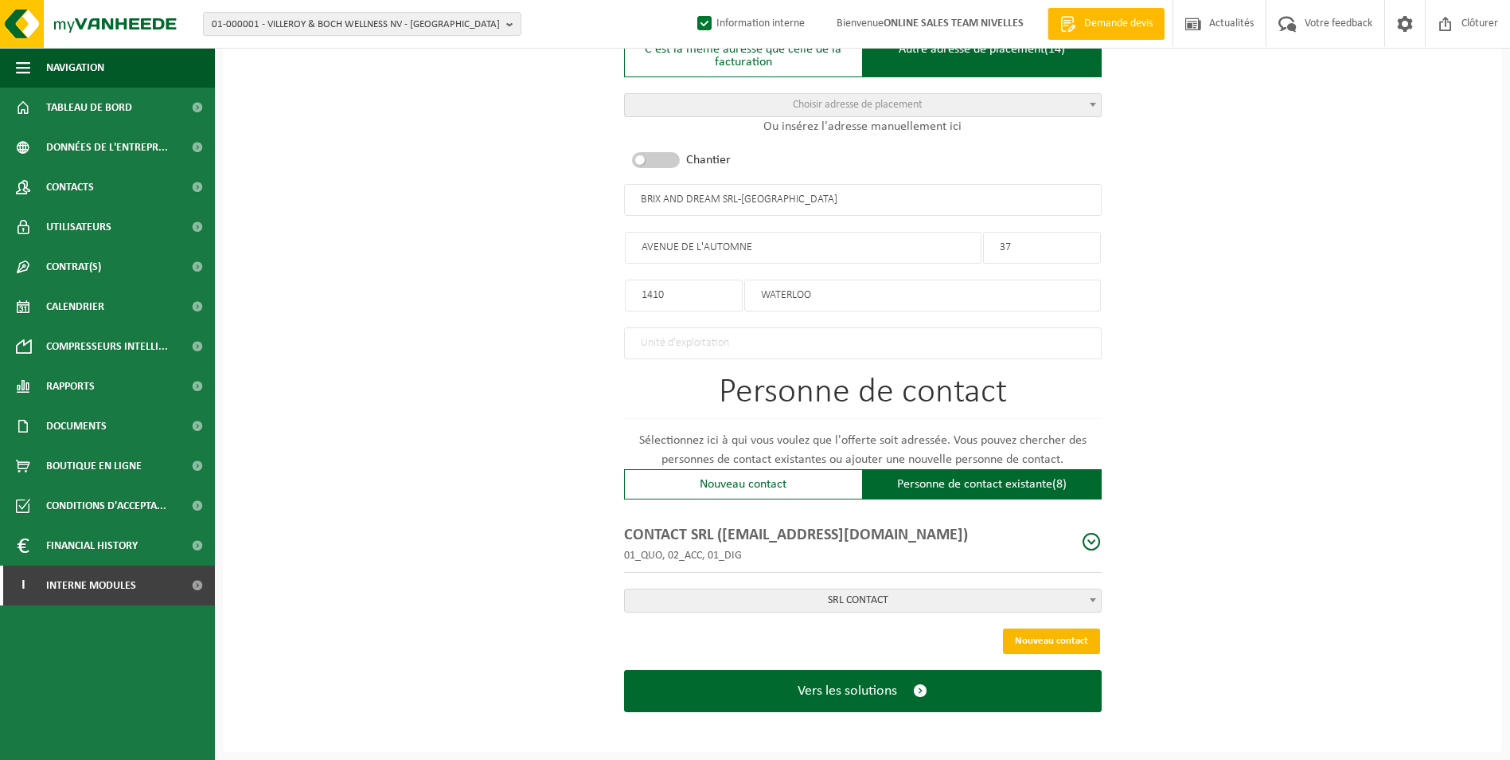
scroll to position [728, 0]
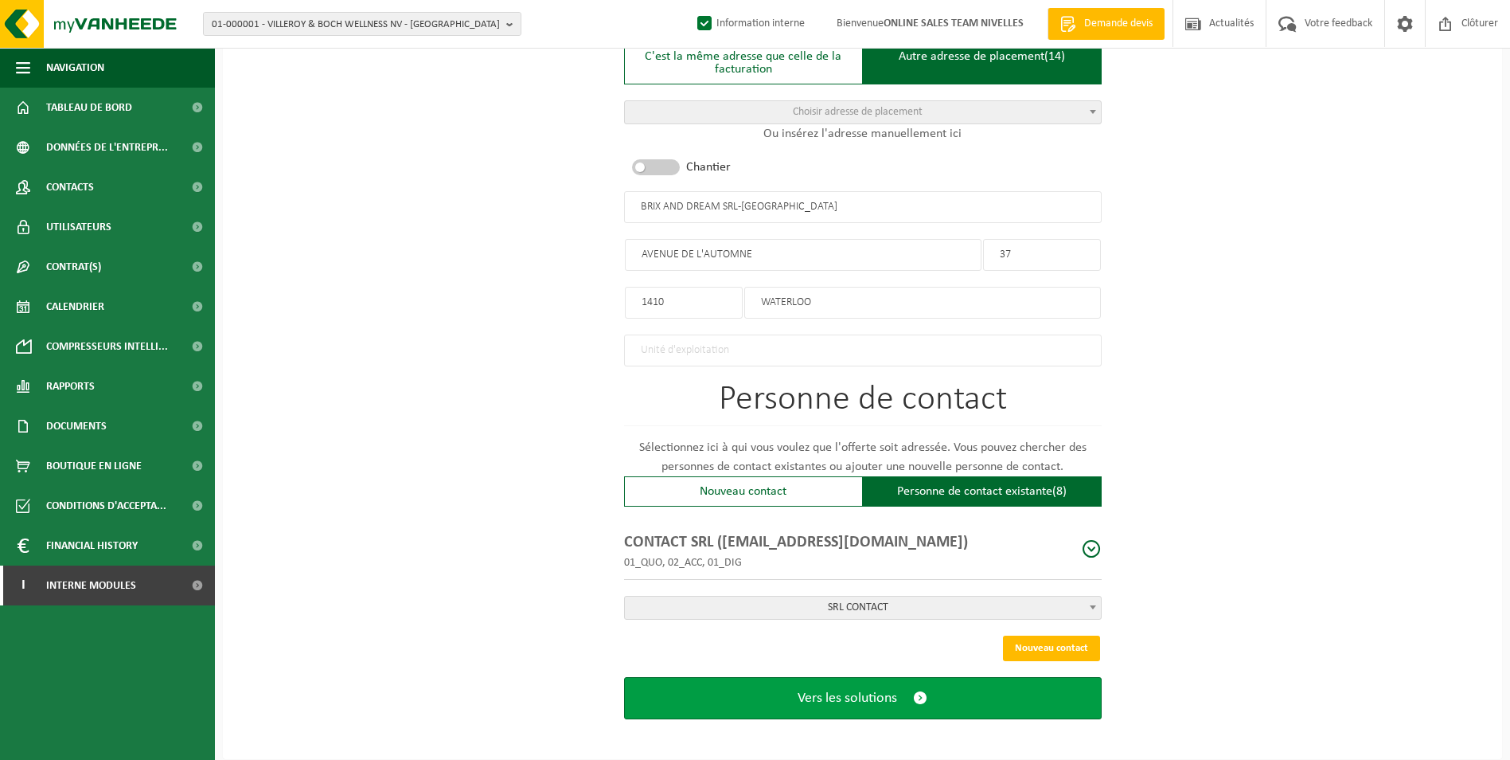
click at [838, 701] on button "Vers les solutions" at bounding box center [863, 698] width 478 height 42
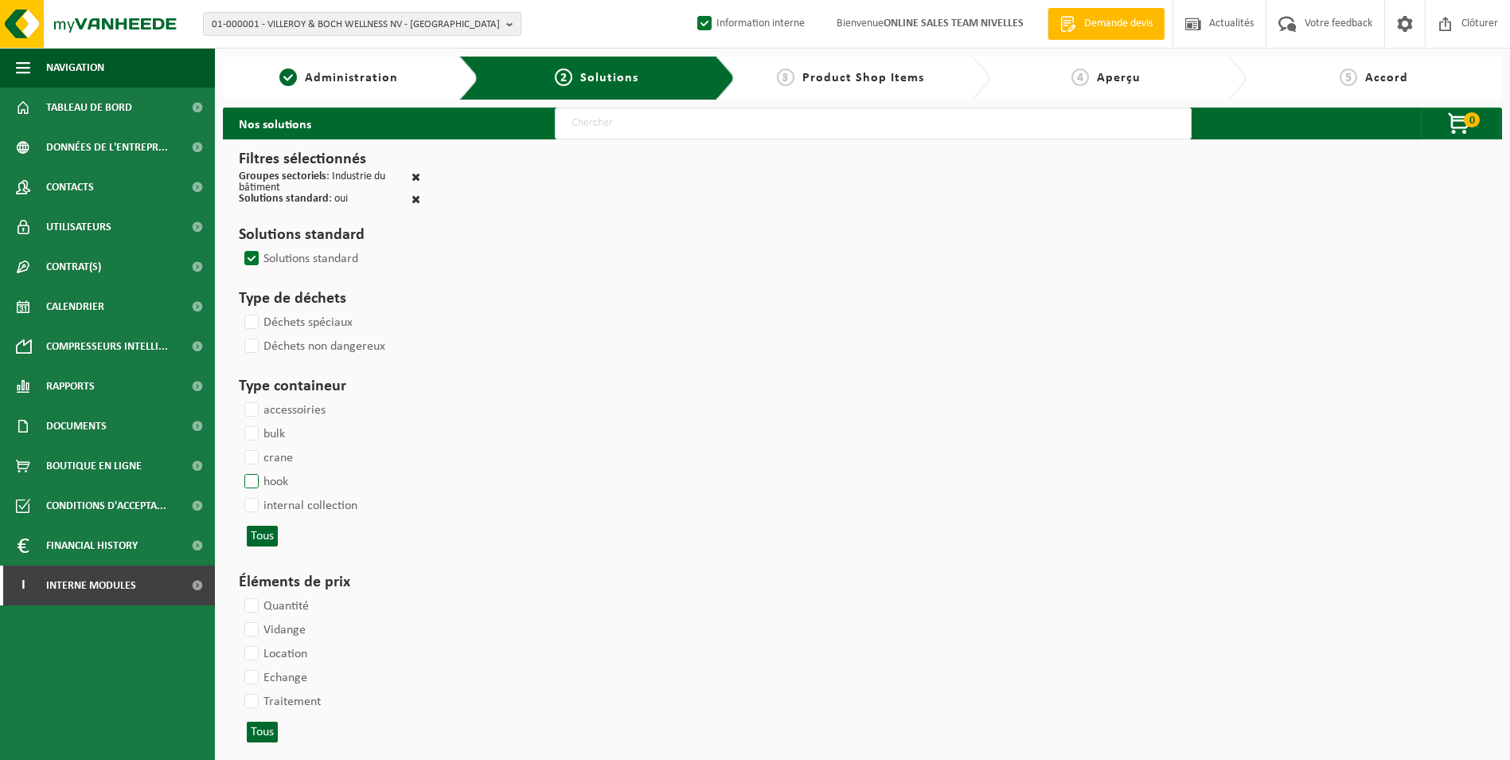
click at [250, 478] on label "hook" at bounding box center [264, 482] width 47 height 24
click at [239, 470] on input "hook" at bounding box center [238, 469] width 1 height 1
checkbox input "true"
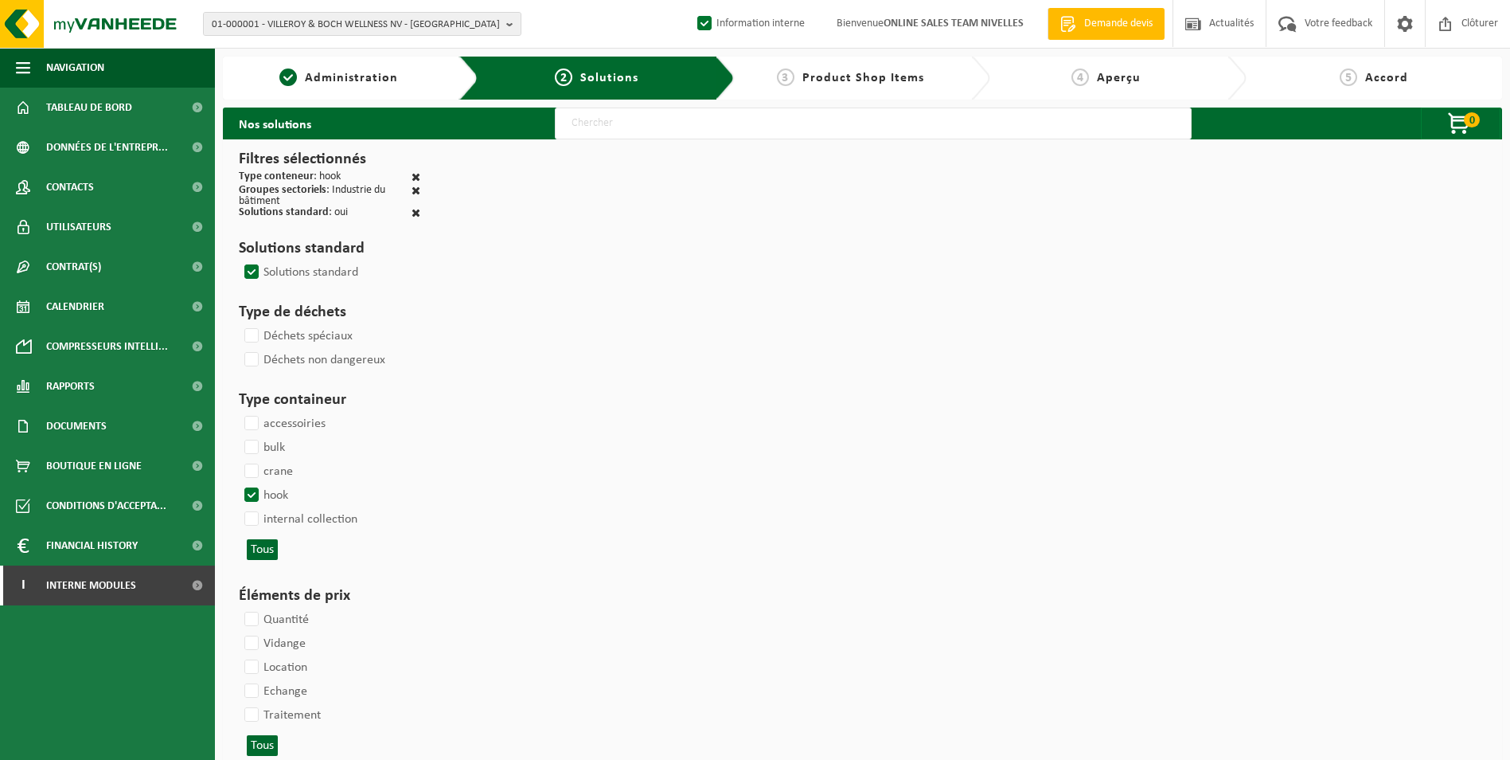
select select
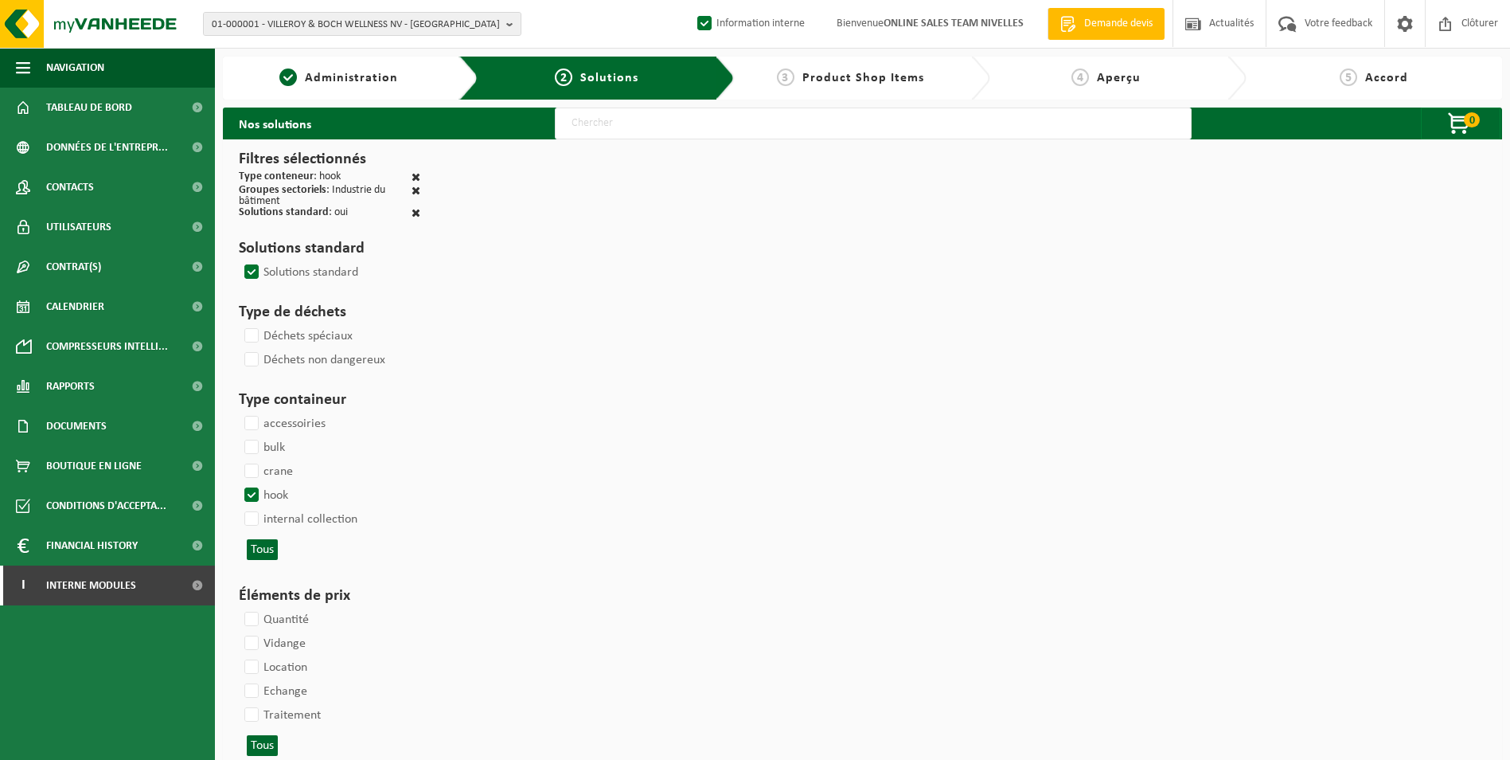
select select
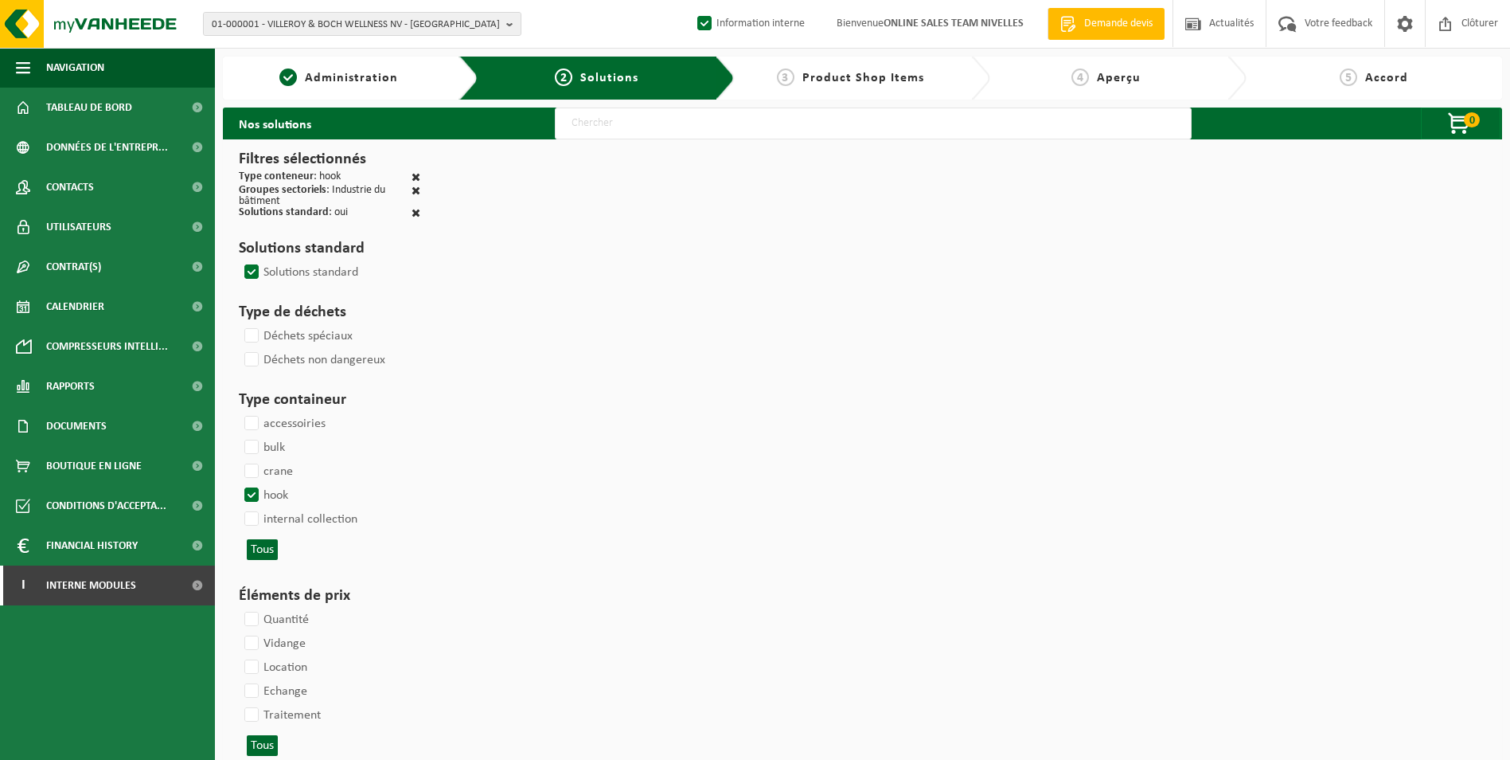
select select
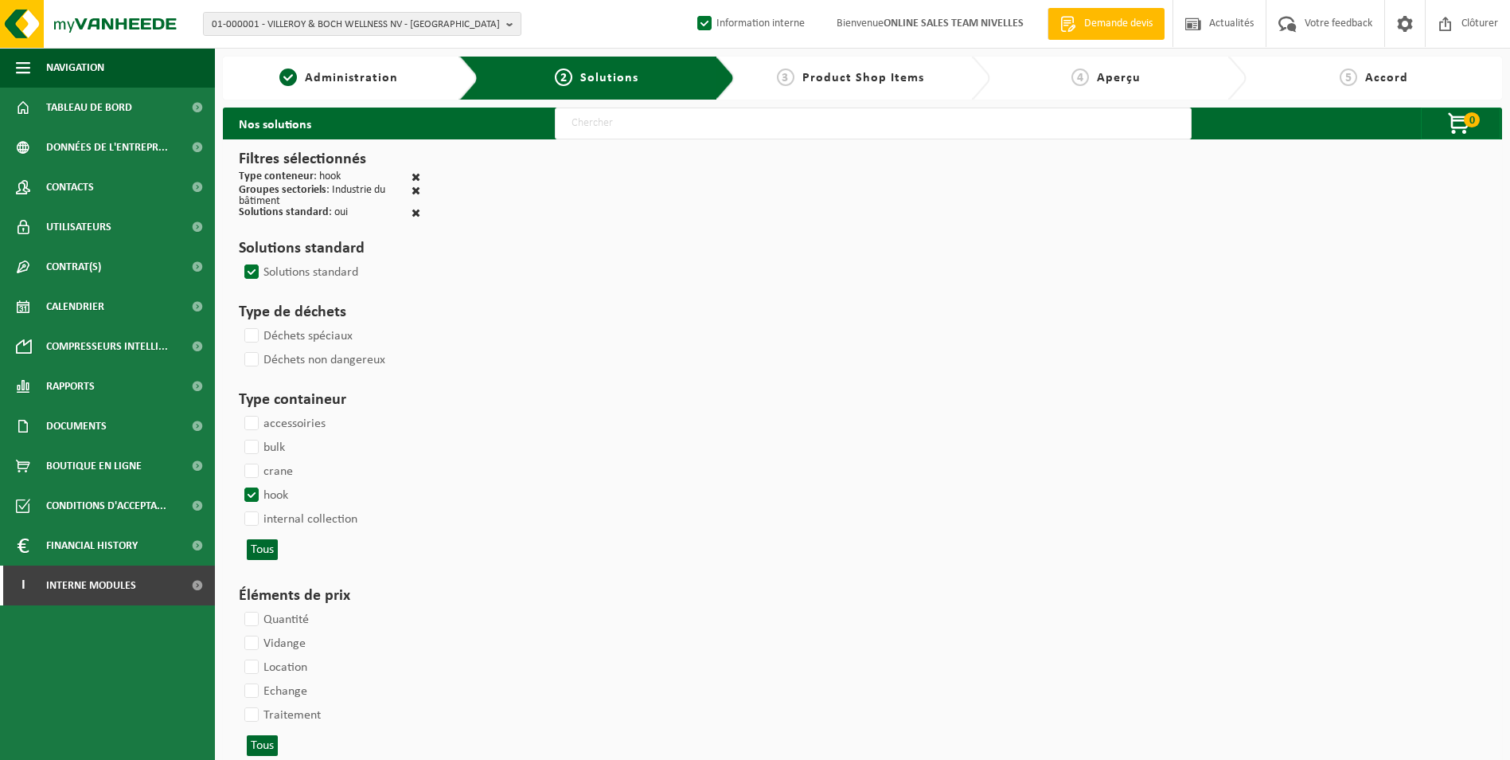
select select
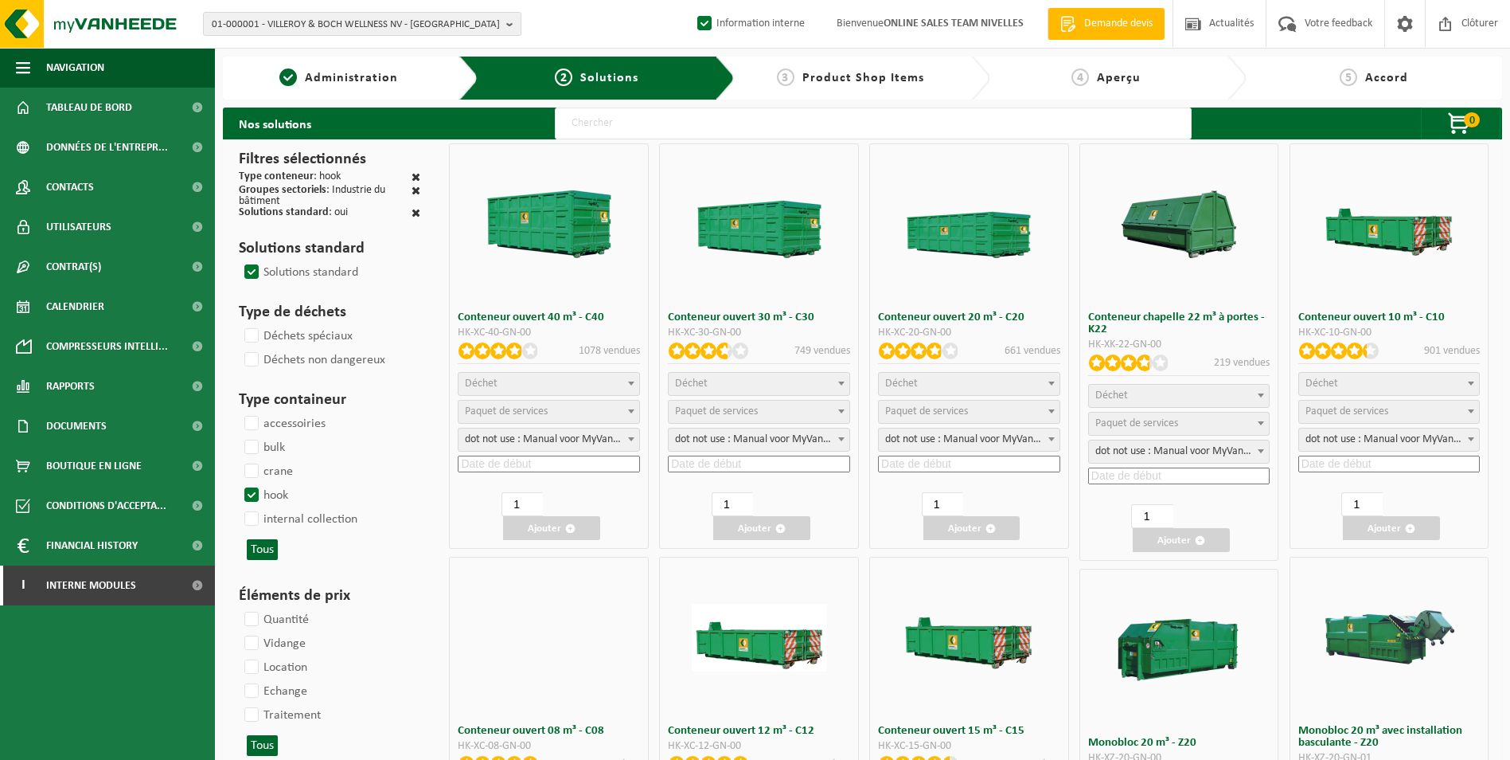
select select
select select "25"
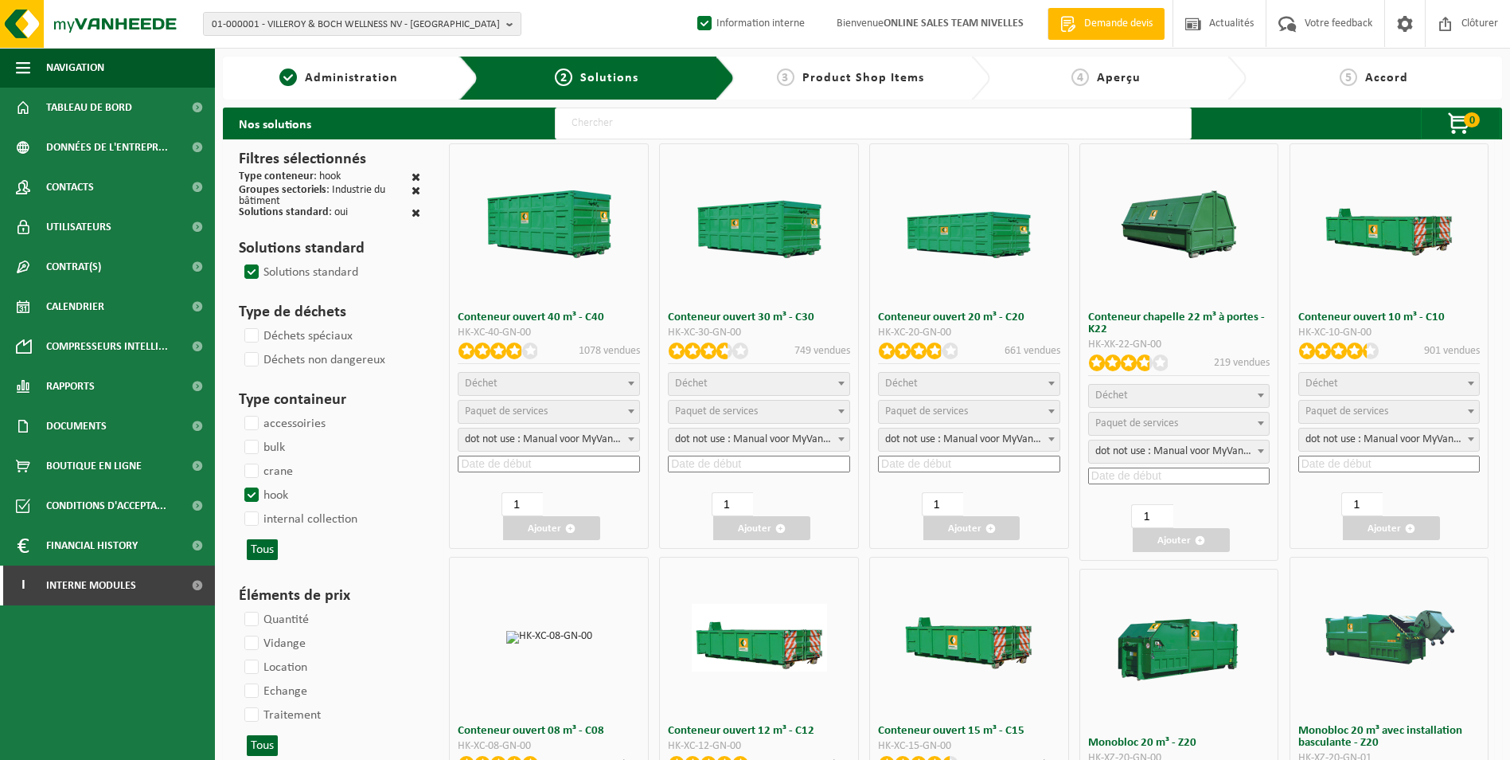
select select "8"
select select "25"
select select "7"
select select "25"
select select "7"
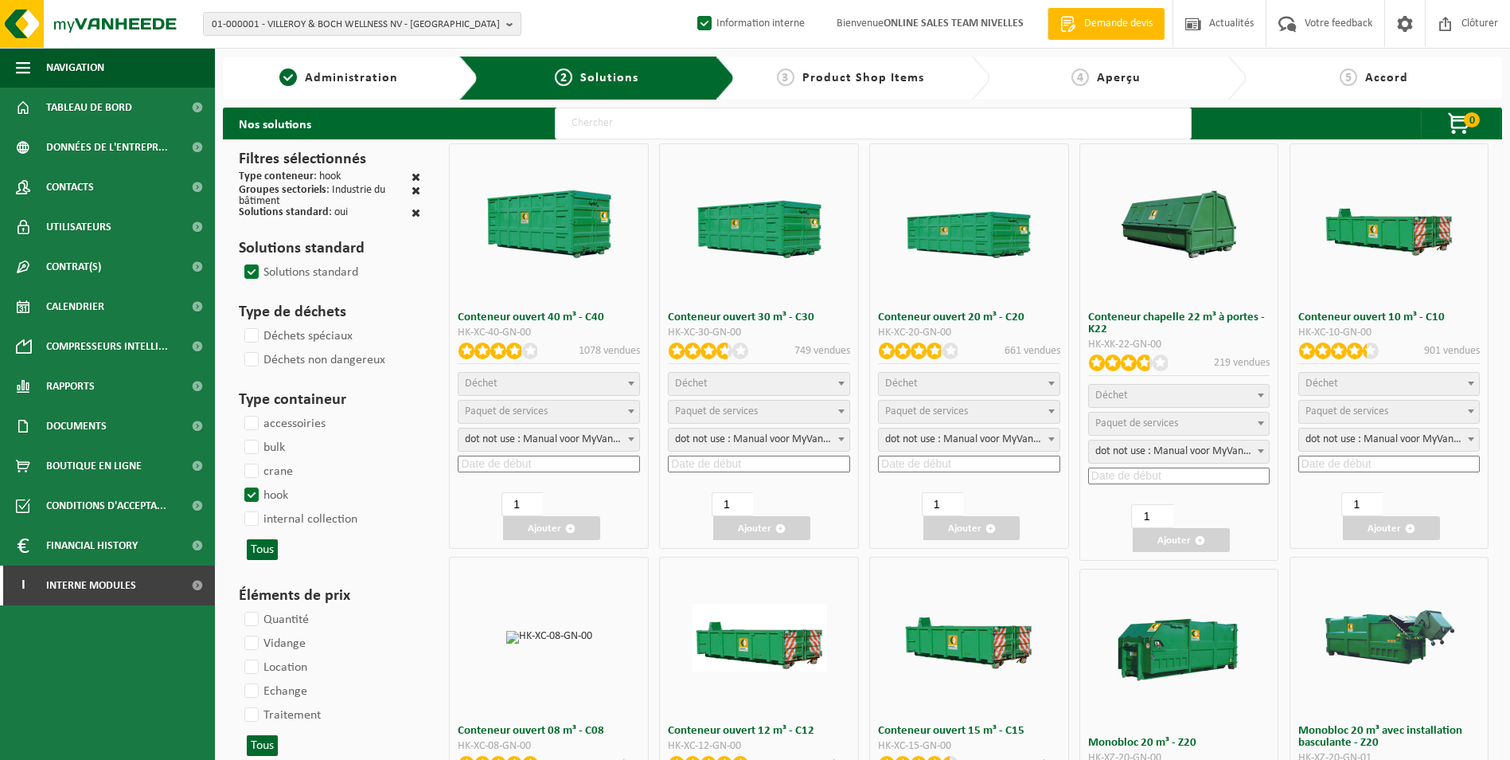
select select "25"
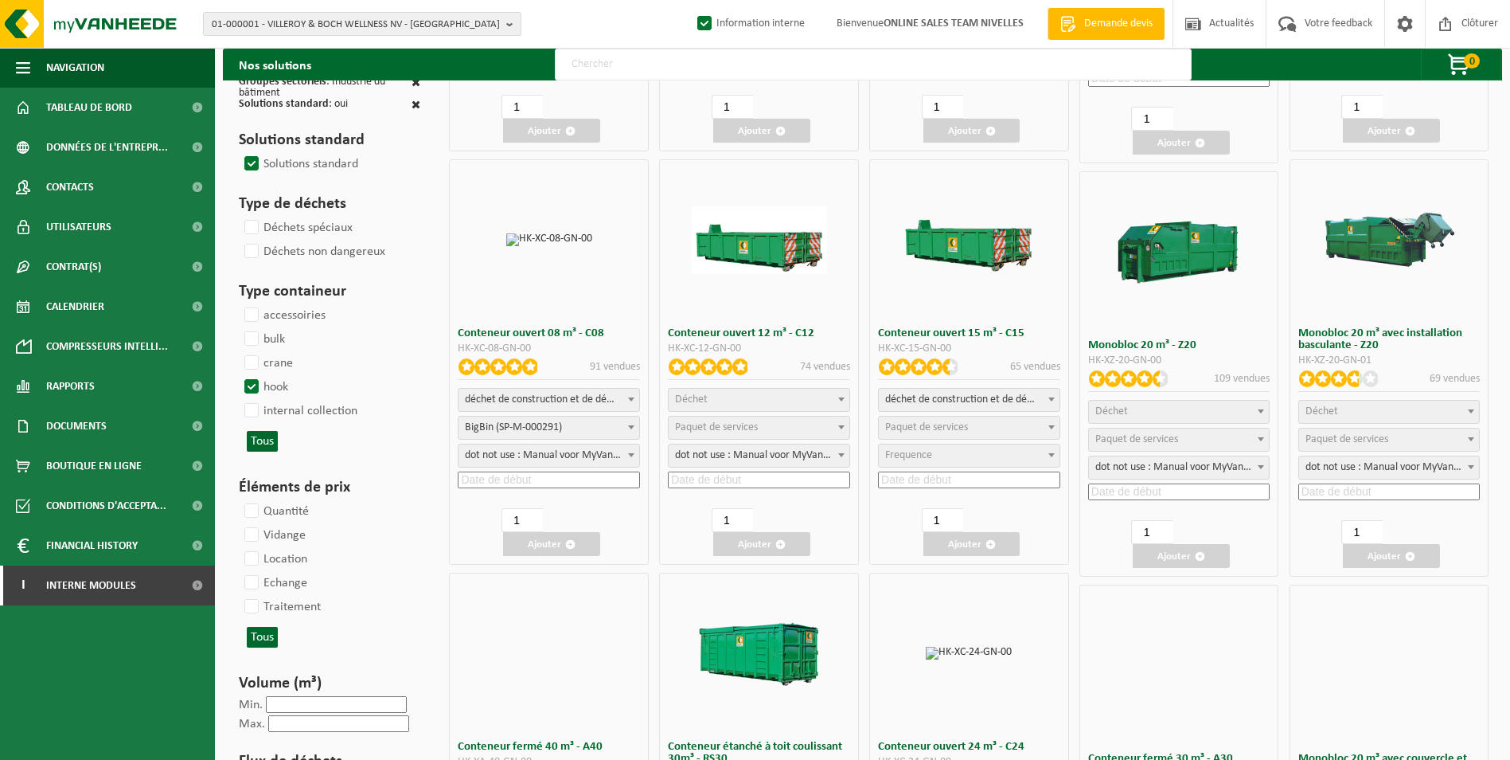
scroll to position [398, 0]
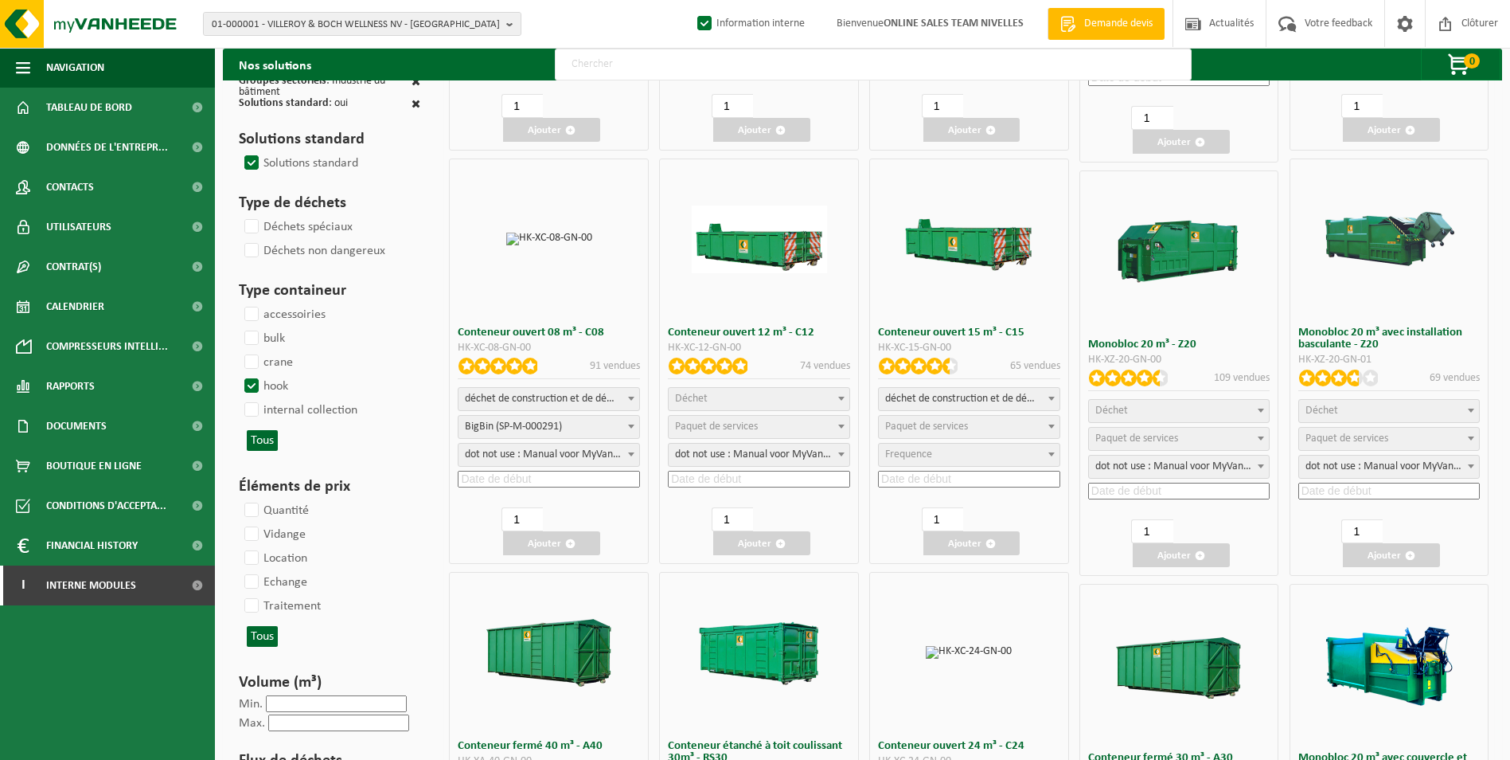
click at [947, 391] on span "déchet de construction et de démolition mélangé (inerte et non inerte)" at bounding box center [969, 399] width 181 height 22
select select
click at [943, 435] on span "Paquet de services" at bounding box center [969, 427] width 181 height 22
select select "197"
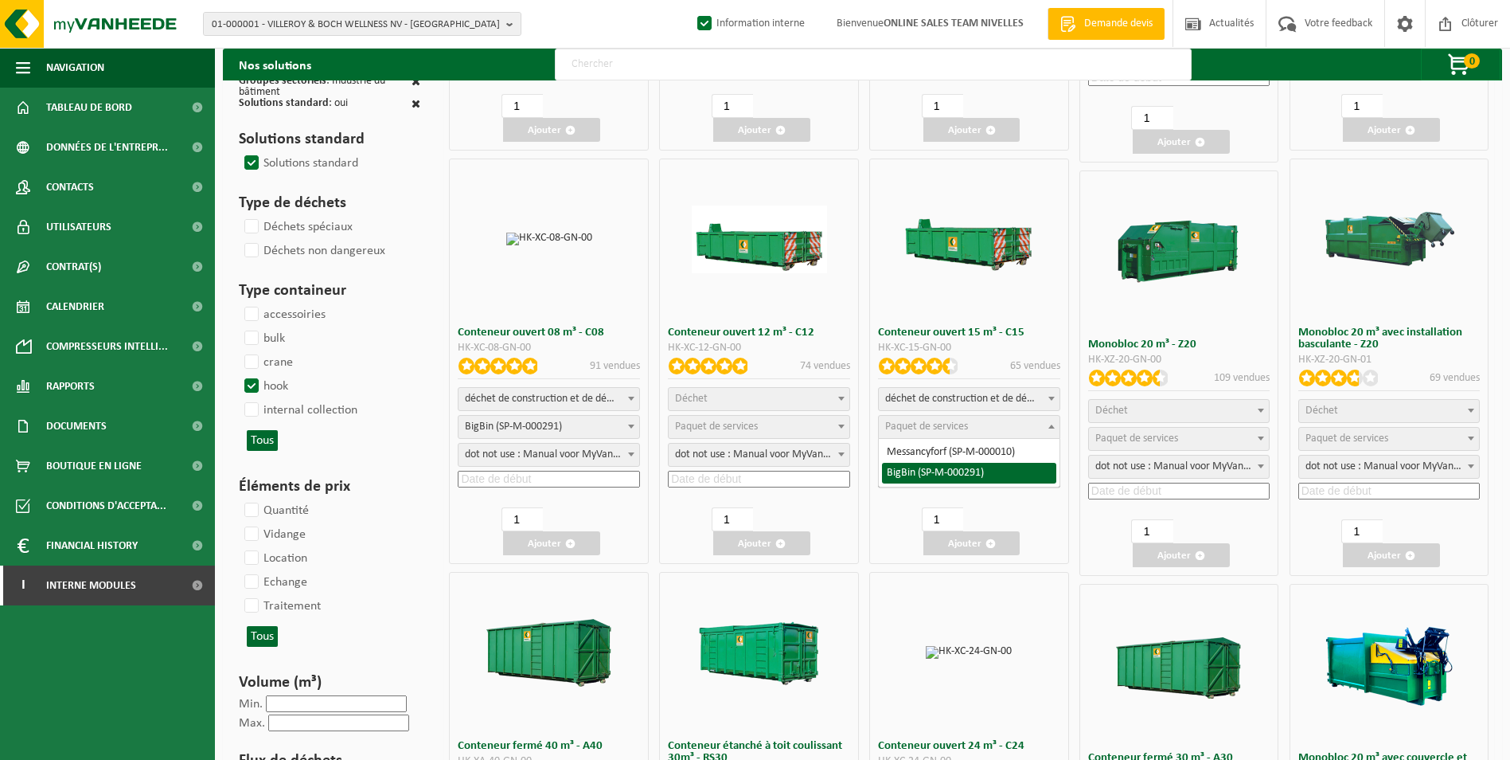
select select "25"
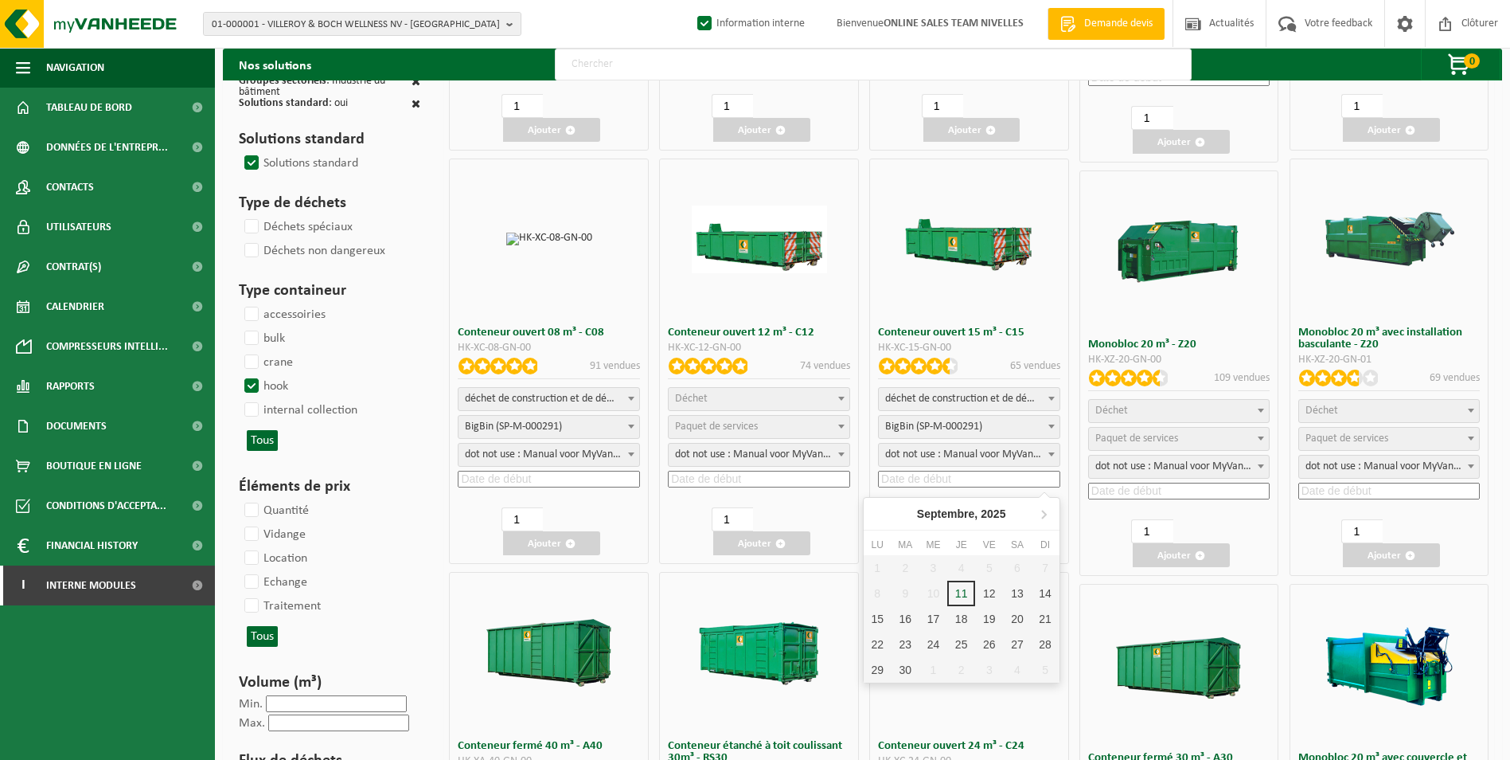
click at [933, 478] on input at bounding box center [969, 479] width 182 height 17
click at [986, 593] on div "12" at bounding box center [989, 592] width 28 height 25
type input "2025-09-12"
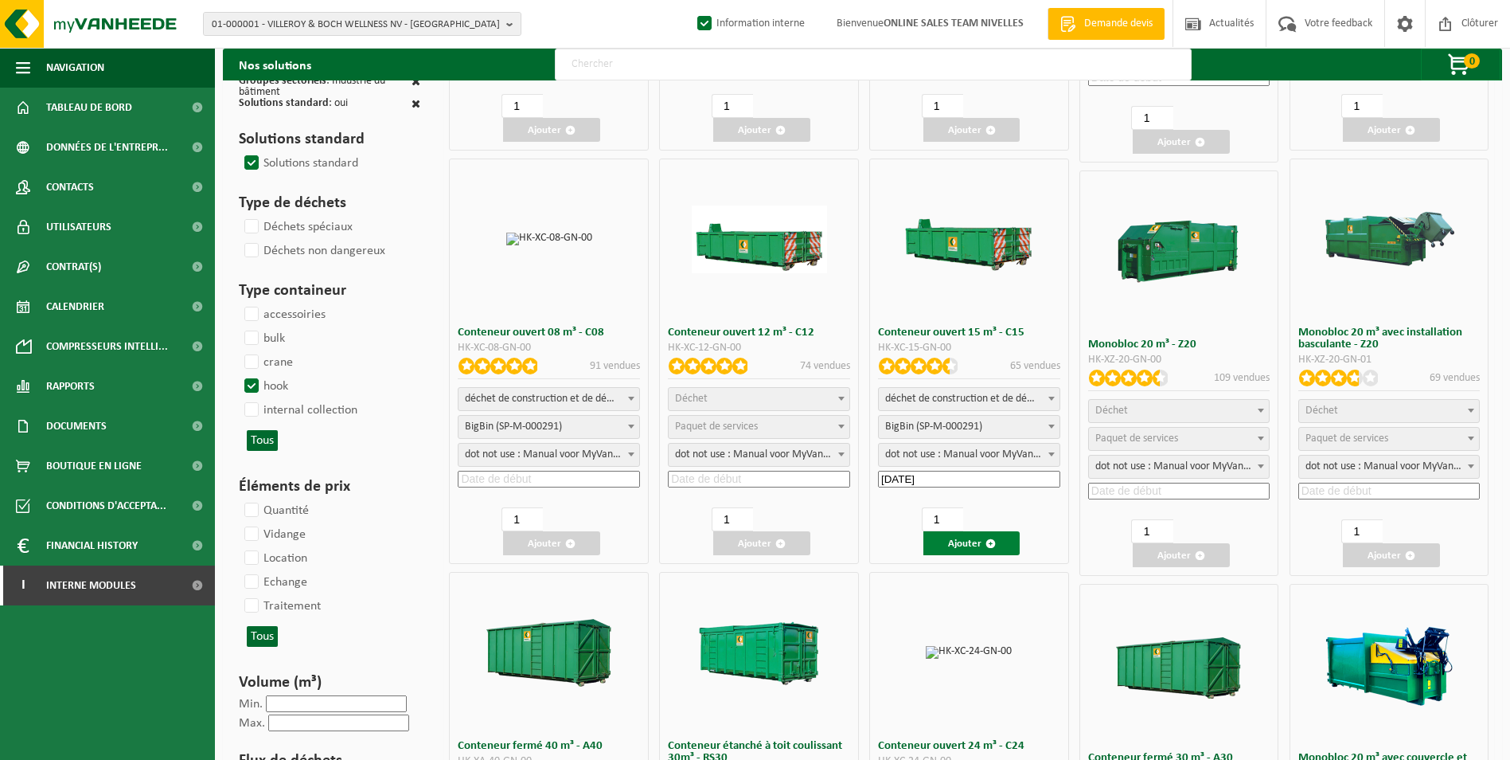
click at [988, 545] on span "button" at bounding box center [991, 543] width 10 height 10
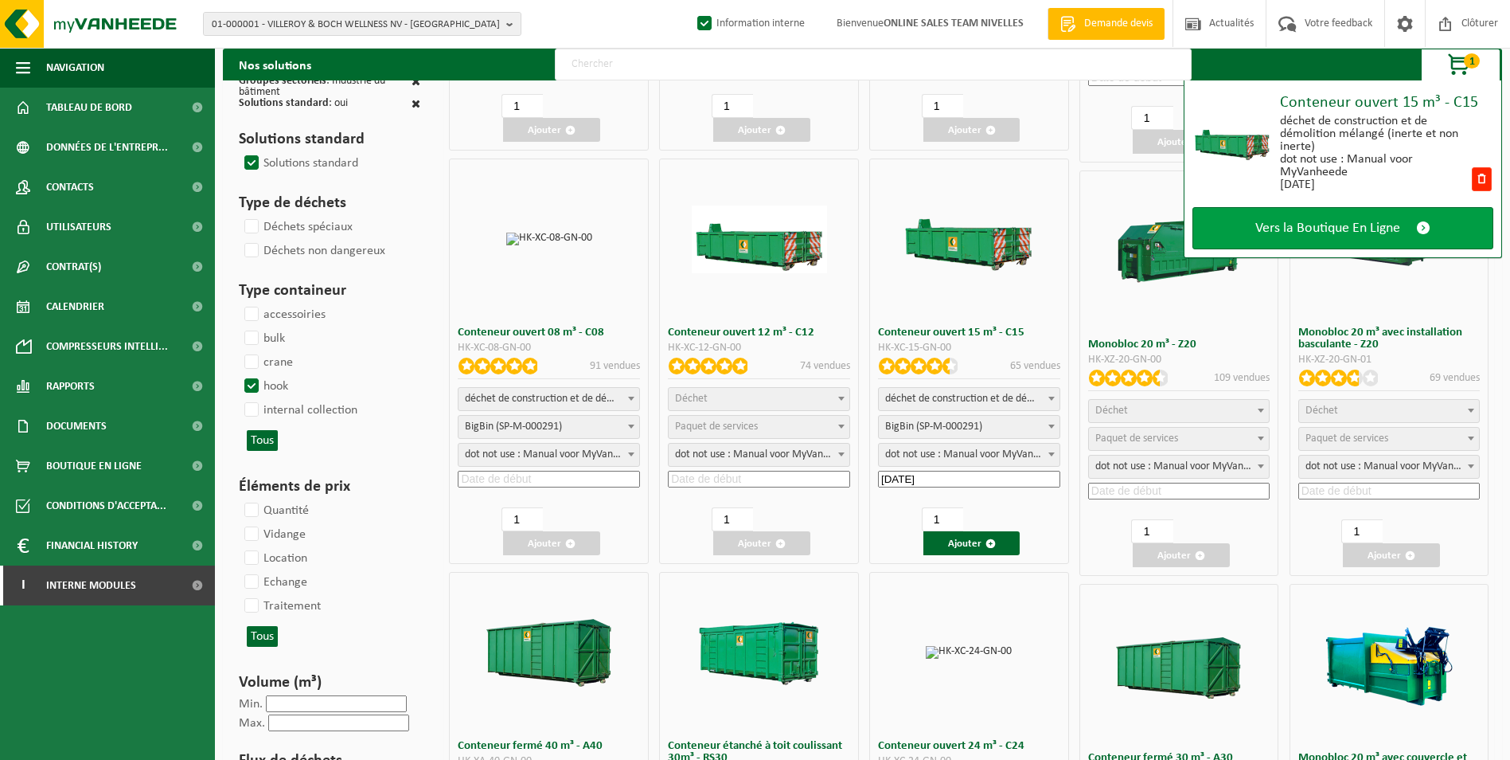
click at [1301, 227] on span "Vers la Boutique En Ligne" at bounding box center [1328, 228] width 145 height 17
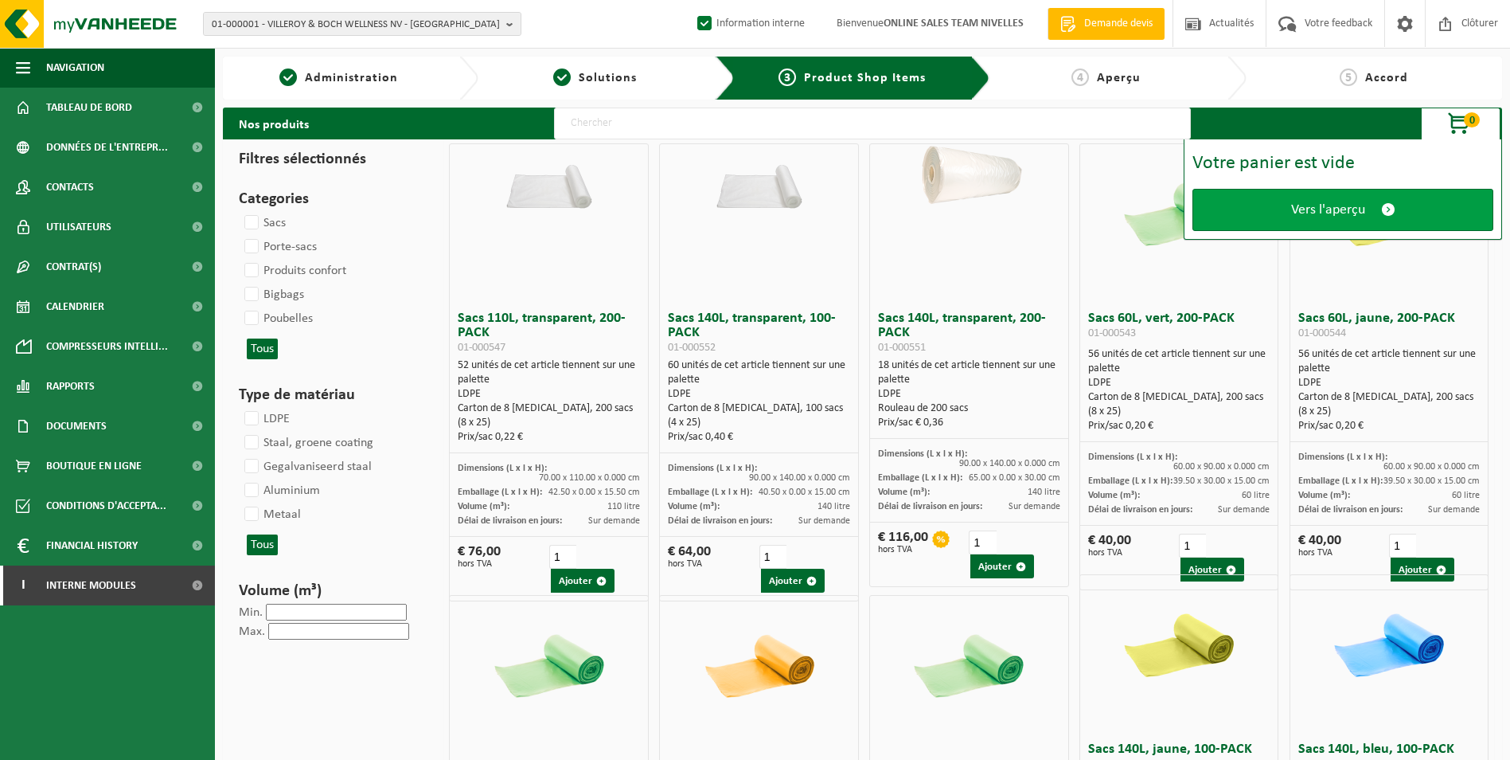
click at [1306, 213] on span "Vers l'aperçu" at bounding box center [1328, 209] width 74 height 17
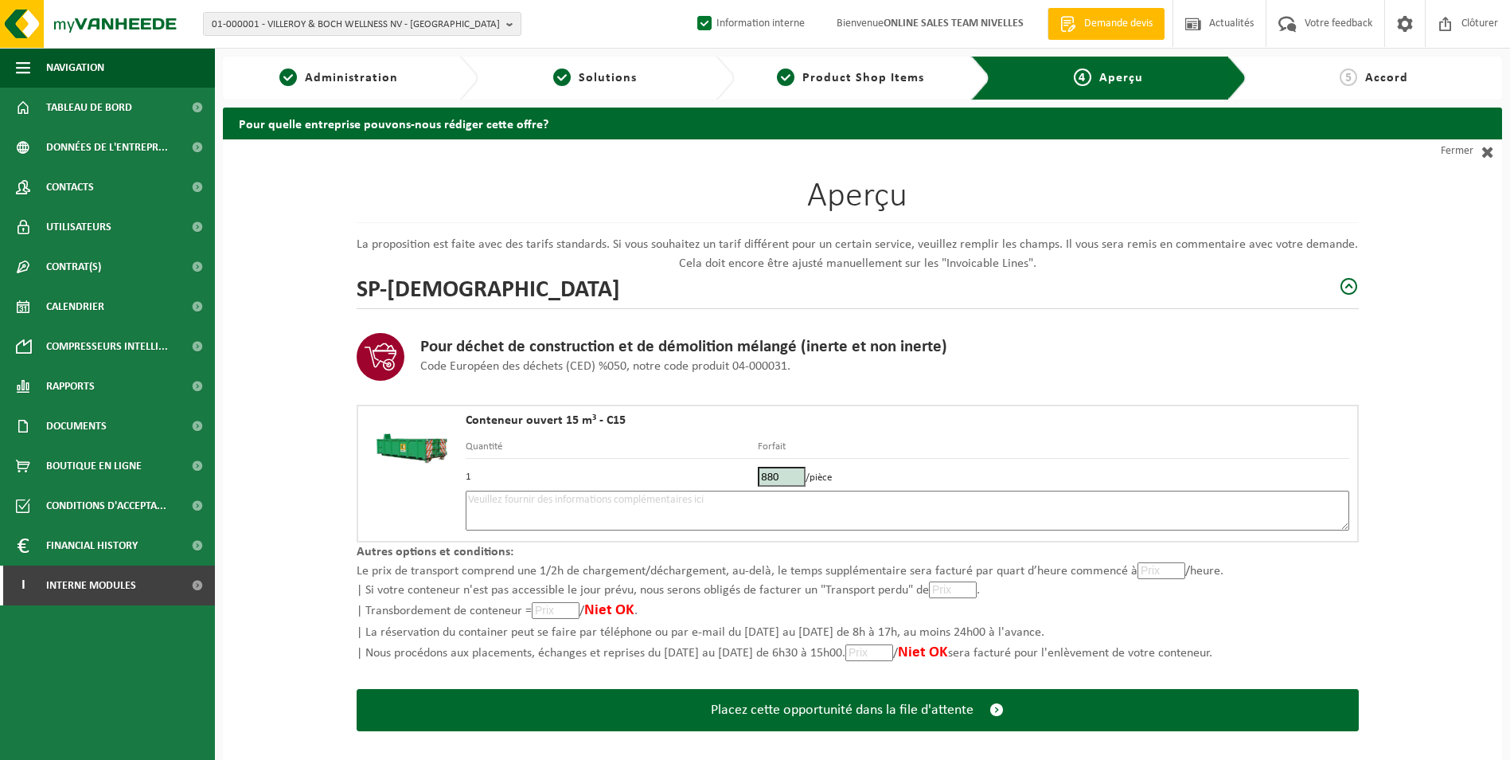
click at [657, 510] on textarea at bounding box center [908, 510] width 884 height 40
type textarea "p"
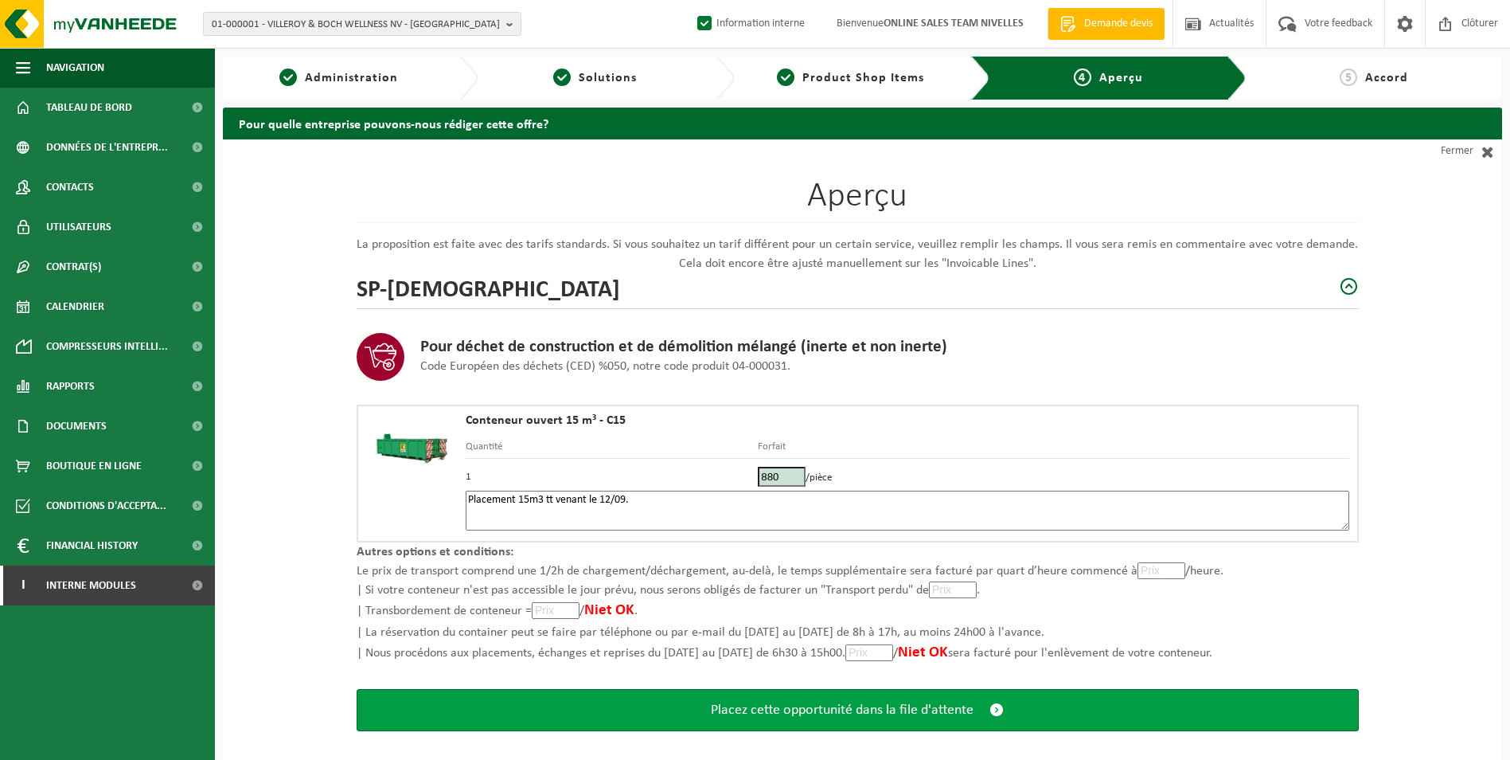
type textarea "Placement 15m3 tt venant le 12/09."
click at [768, 716] on span "Placez cette opportunité dans la file d'attente" at bounding box center [842, 709] width 263 height 17
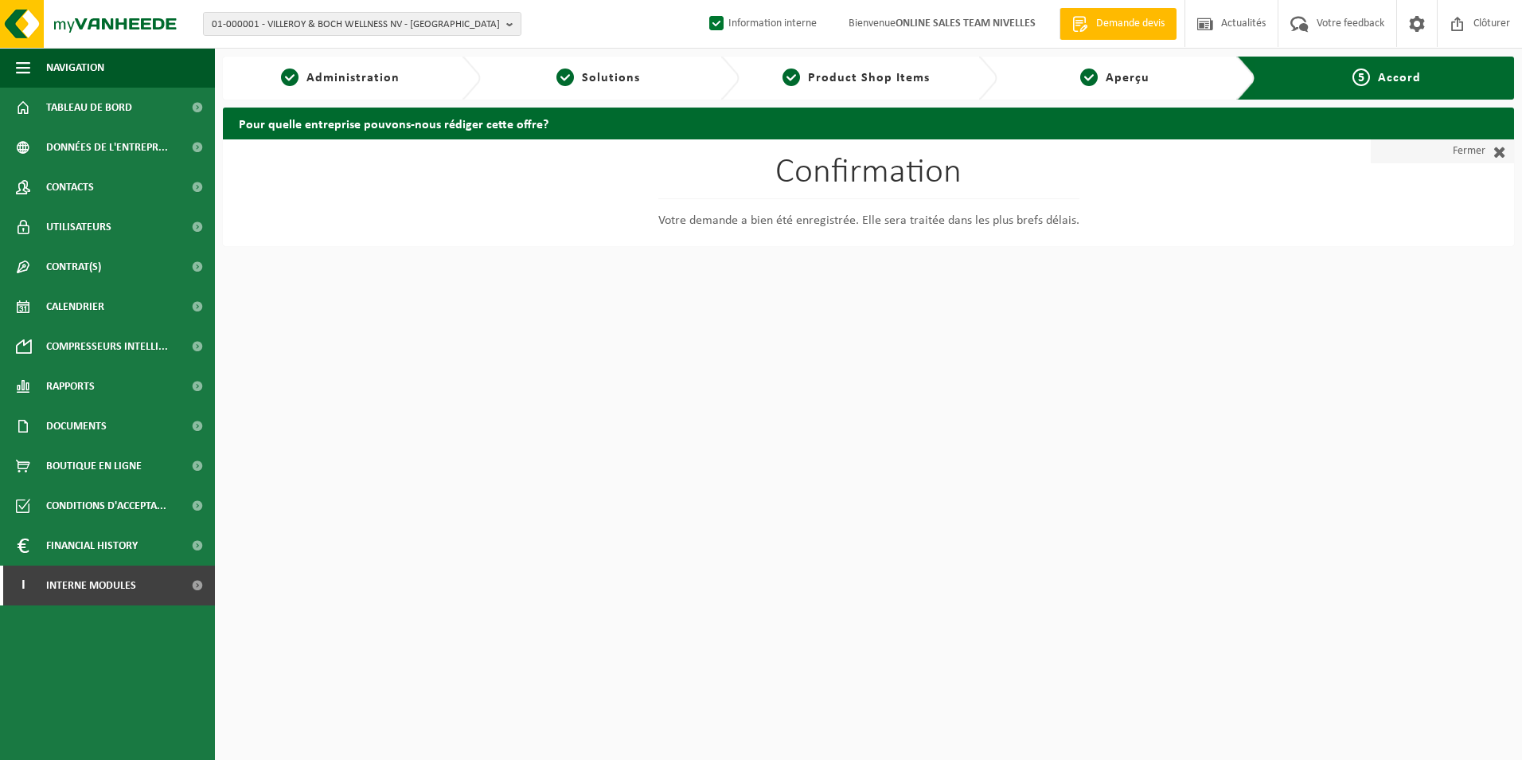
click at [1442, 148] on link "Fermer" at bounding box center [1442, 151] width 143 height 24
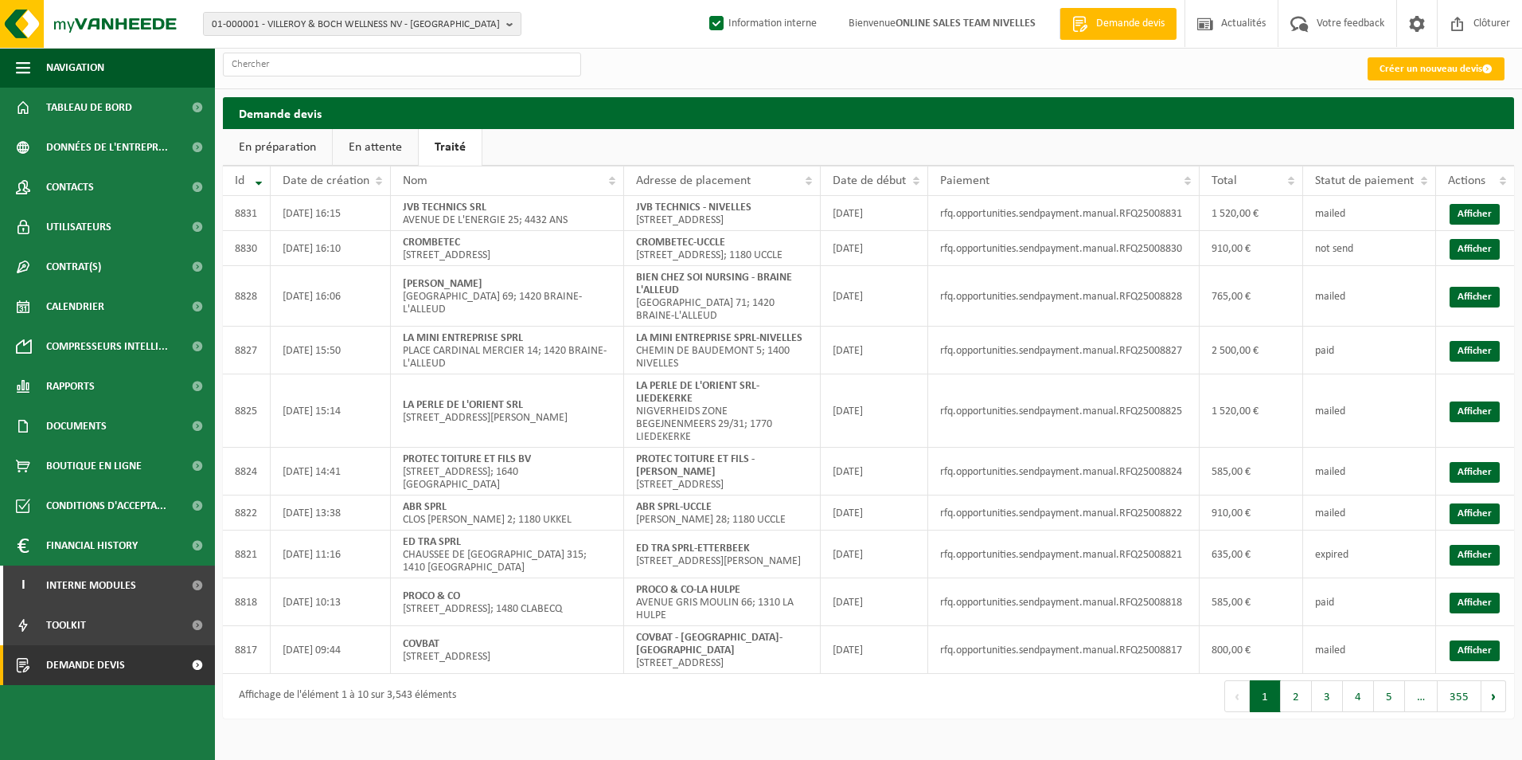
click at [388, 148] on link "En attente" at bounding box center [375, 147] width 85 height 37
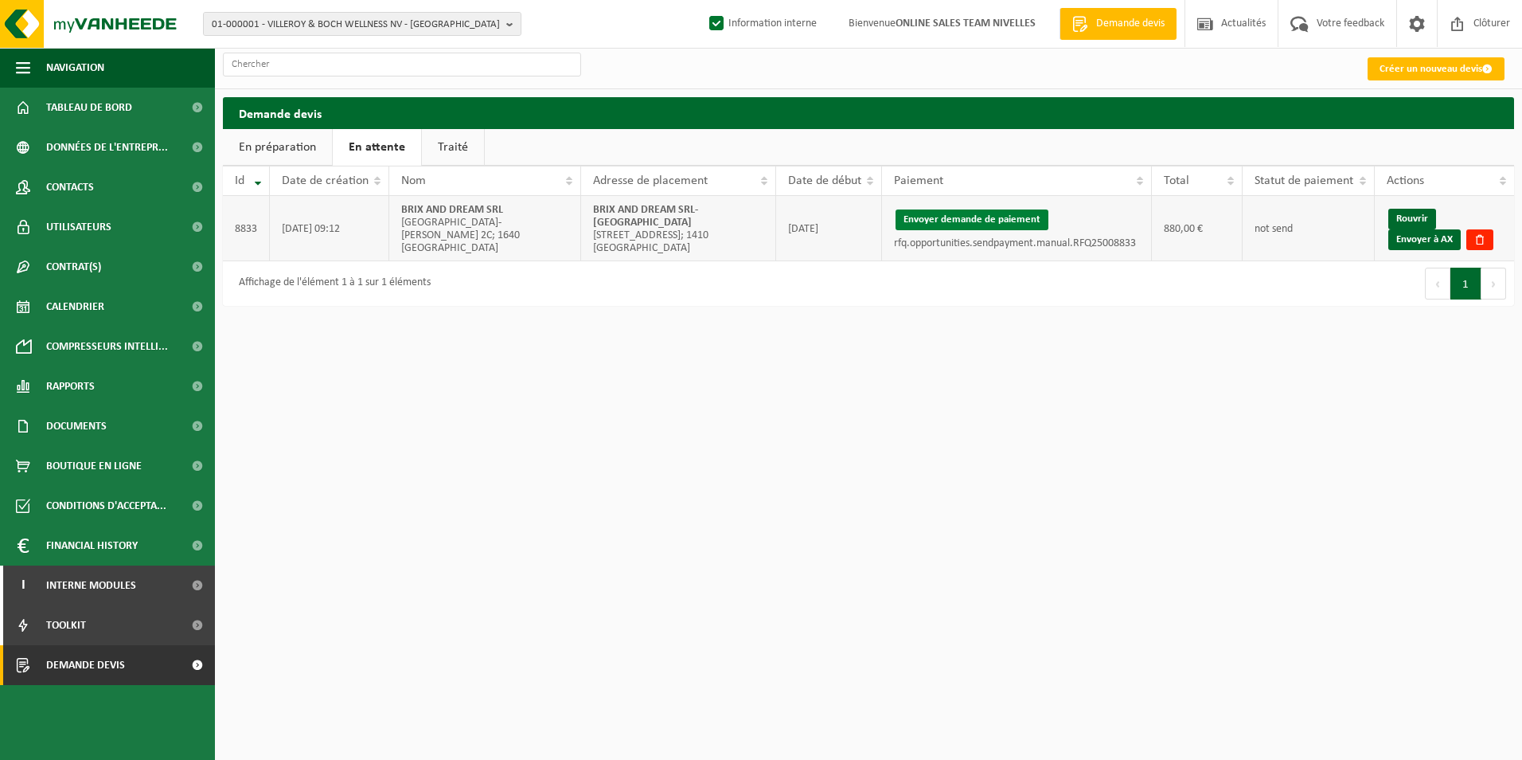
click at [1017, 216] on button "Envoyer demande de paiement" at bounding box center [972, 219] width 153 height 21
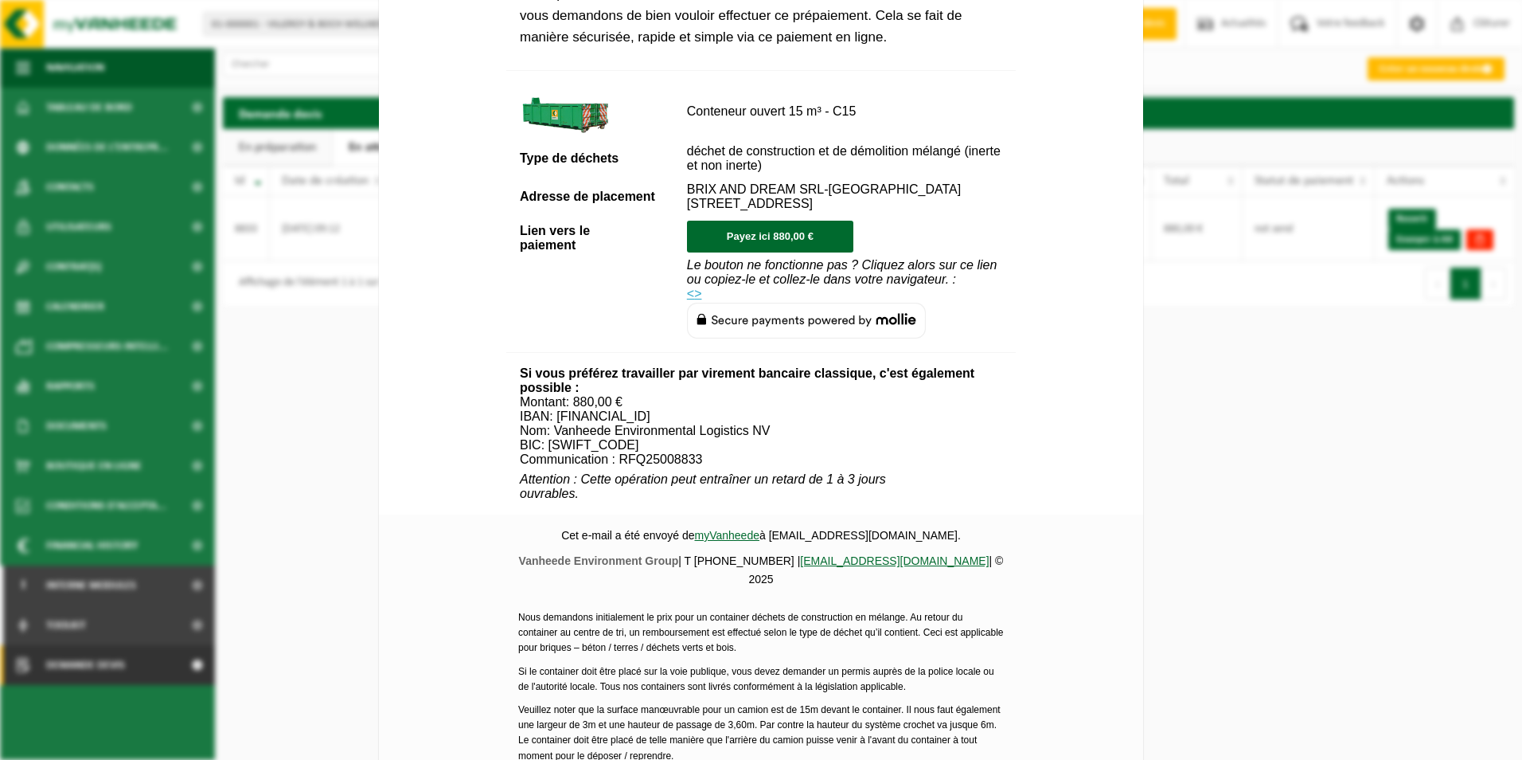
scroll to position [576, 0]
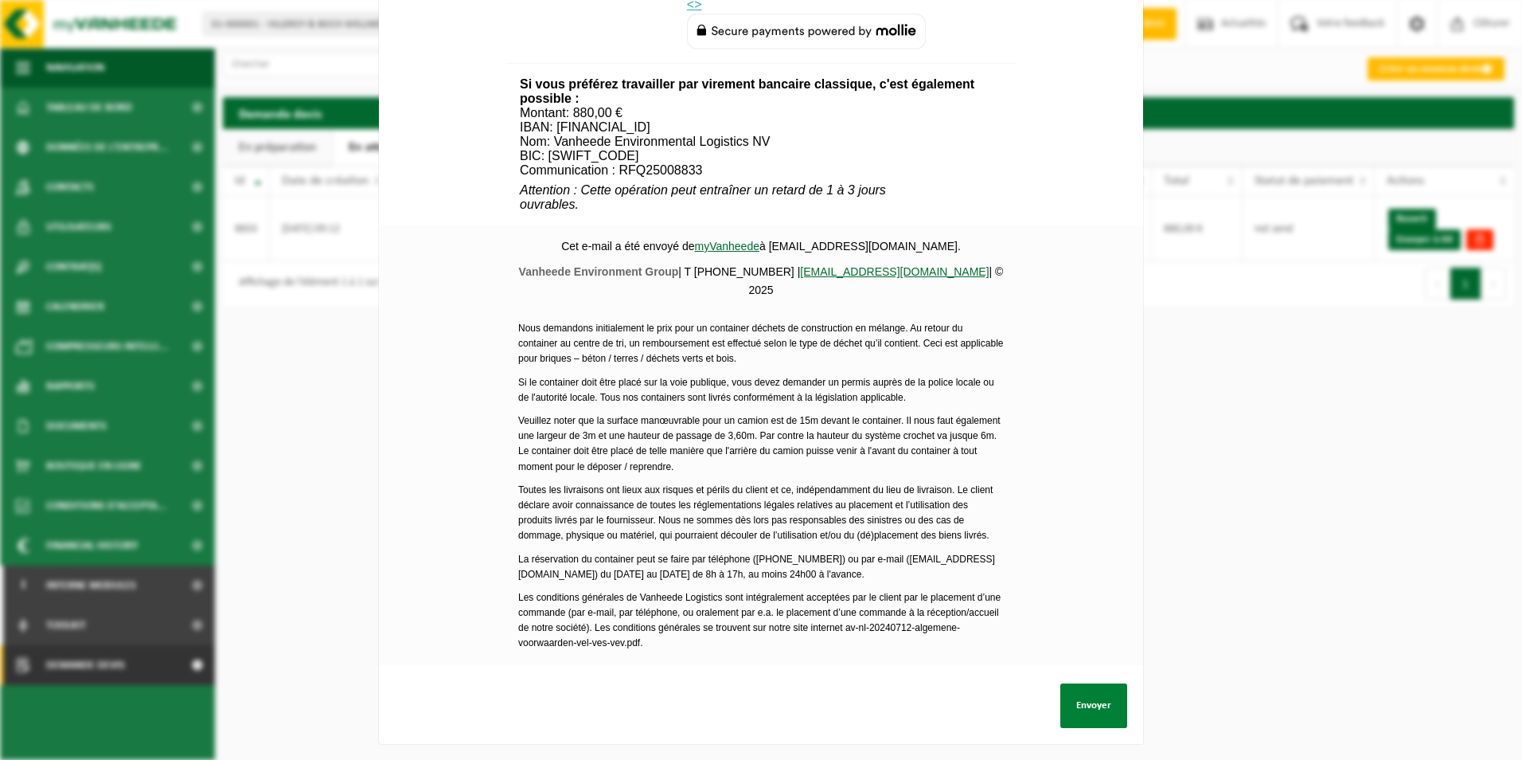
click at [1093, 689] on button "Envoyer" at bounding box center [1093, 705] width 67 height 45
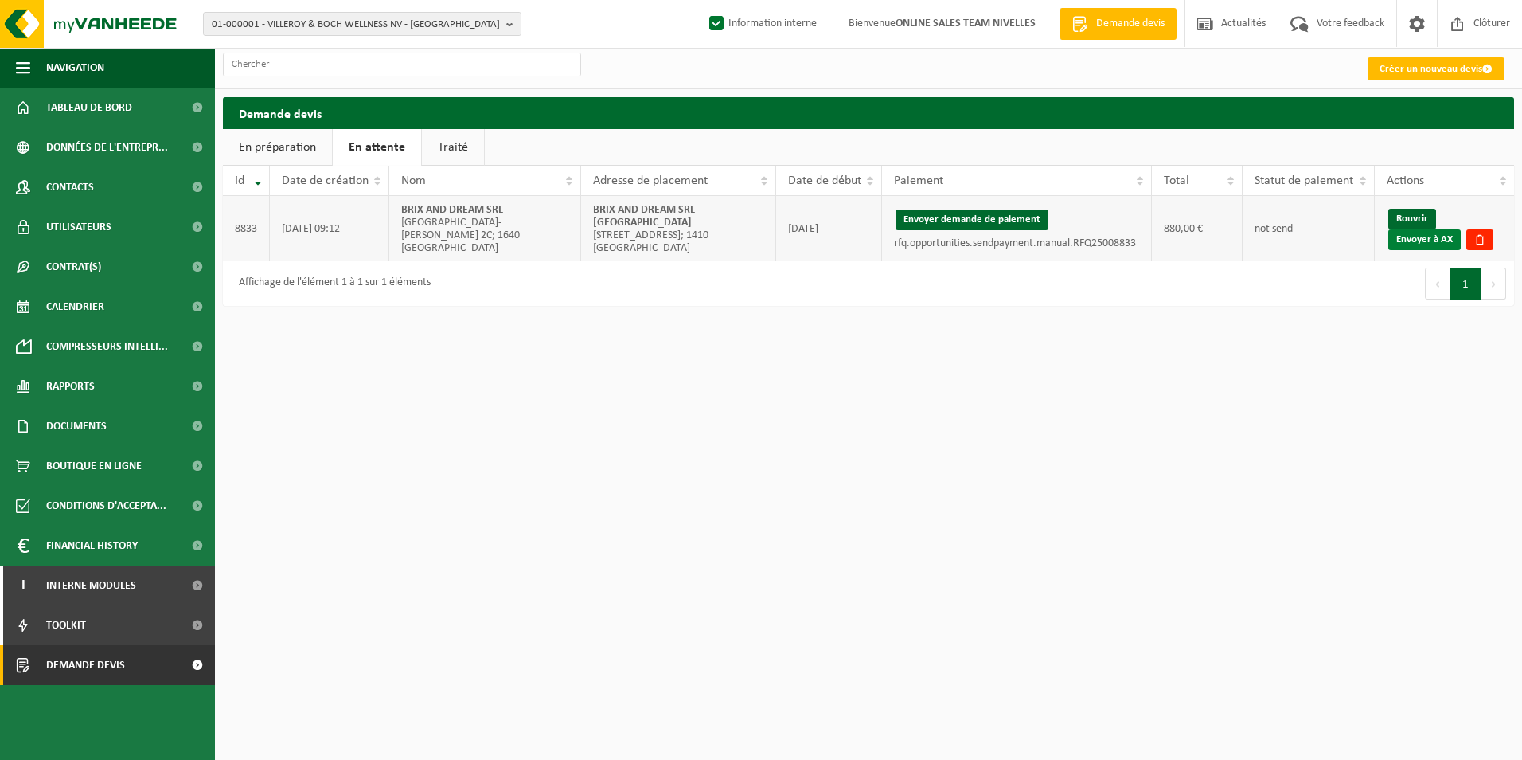
click at [1437, 244] on link "Envoyer à AX" at bounding box center [1424, 239] width 72 height 21
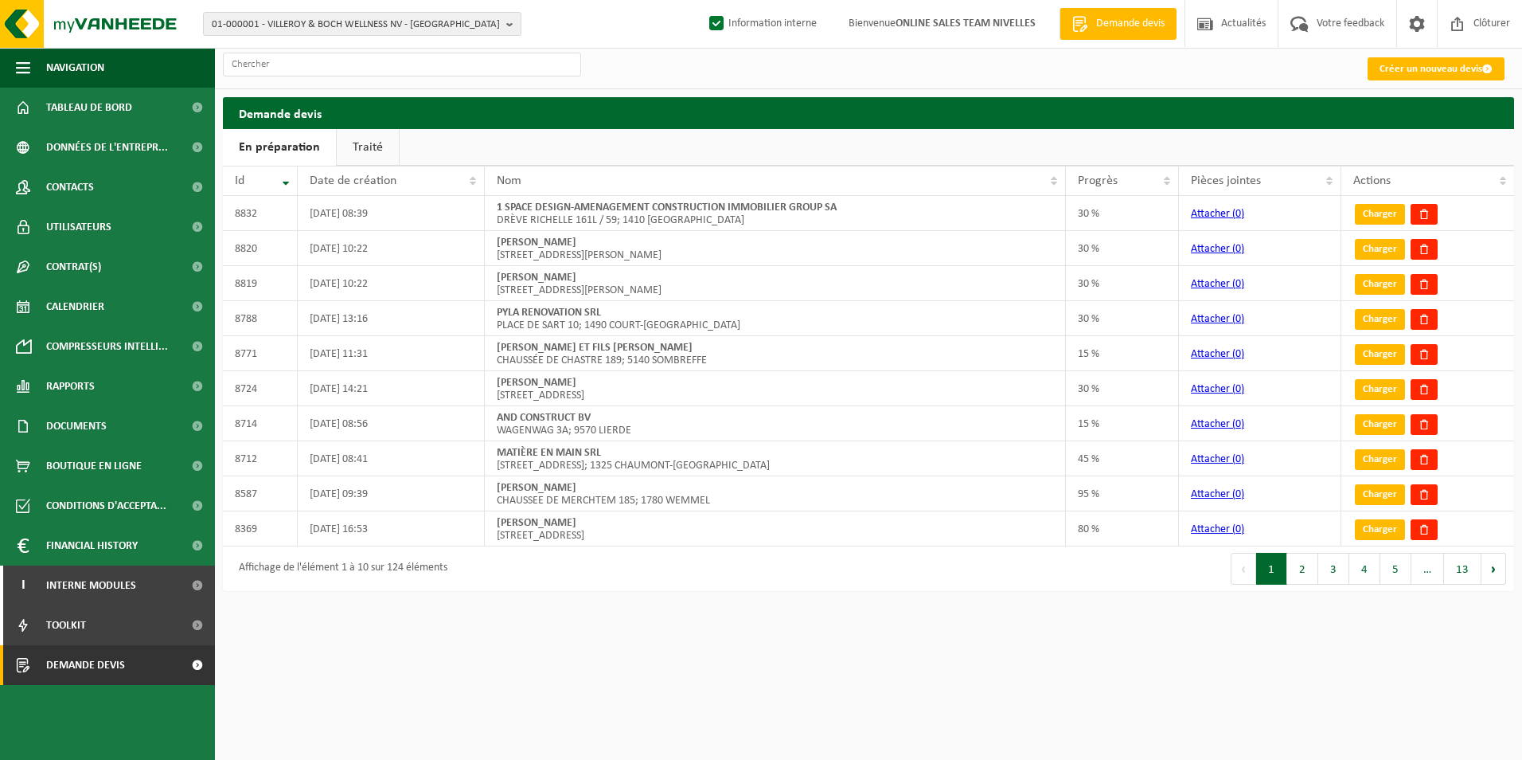
click at [365, 150] on link "Traité" at bounding box center [368, 147] width 62 height 37
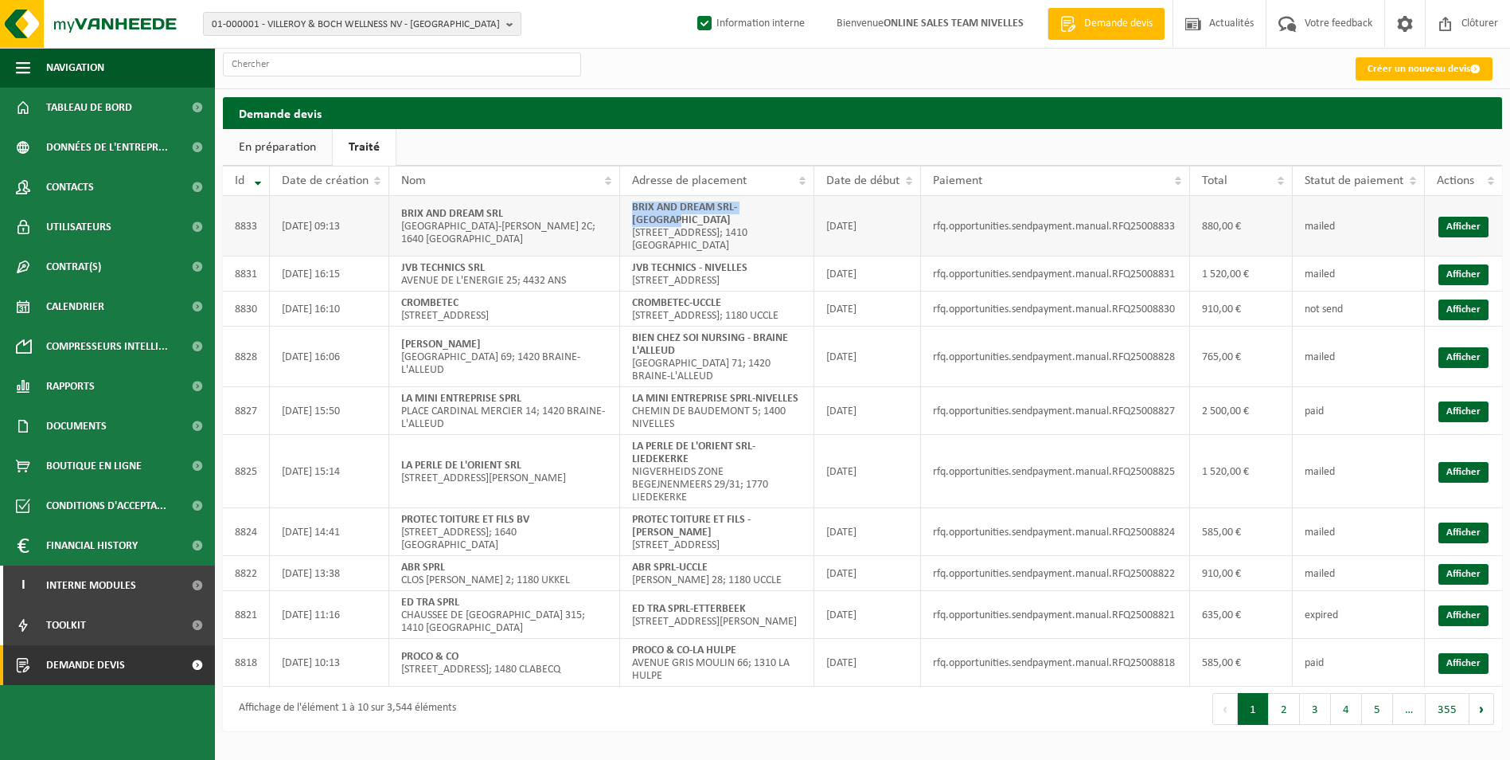
drag, startPoint x: 630, startPoint y: 208, endPoint x: 814, endPoint y: 211, distance: 183.9
click at [814, 211] on td "BRIX AND DREAM SRL-WATERLOO [STREET_ADDRESS]; 1410 [GEOGRAPHIC_DATA]" at bounding box center [717, 226] width 194 height 61
copy strong "BRIX AND DREAM SRL-[GEOGRAPHIC_DATA]"
